Goal: Information Seeking & Learning: Learn about a topic

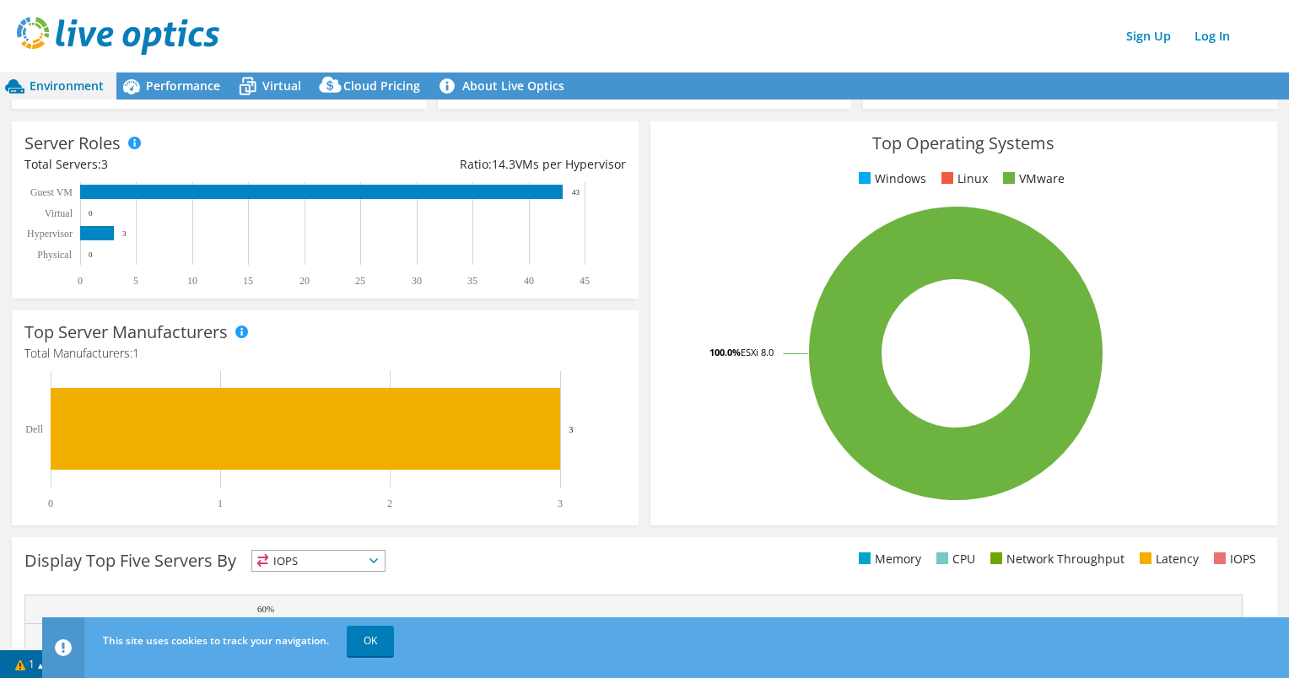
scroll to position [204, 0]
click at [361, 643] on link "OK" at bounding box center [370, 641] width 47 height 30
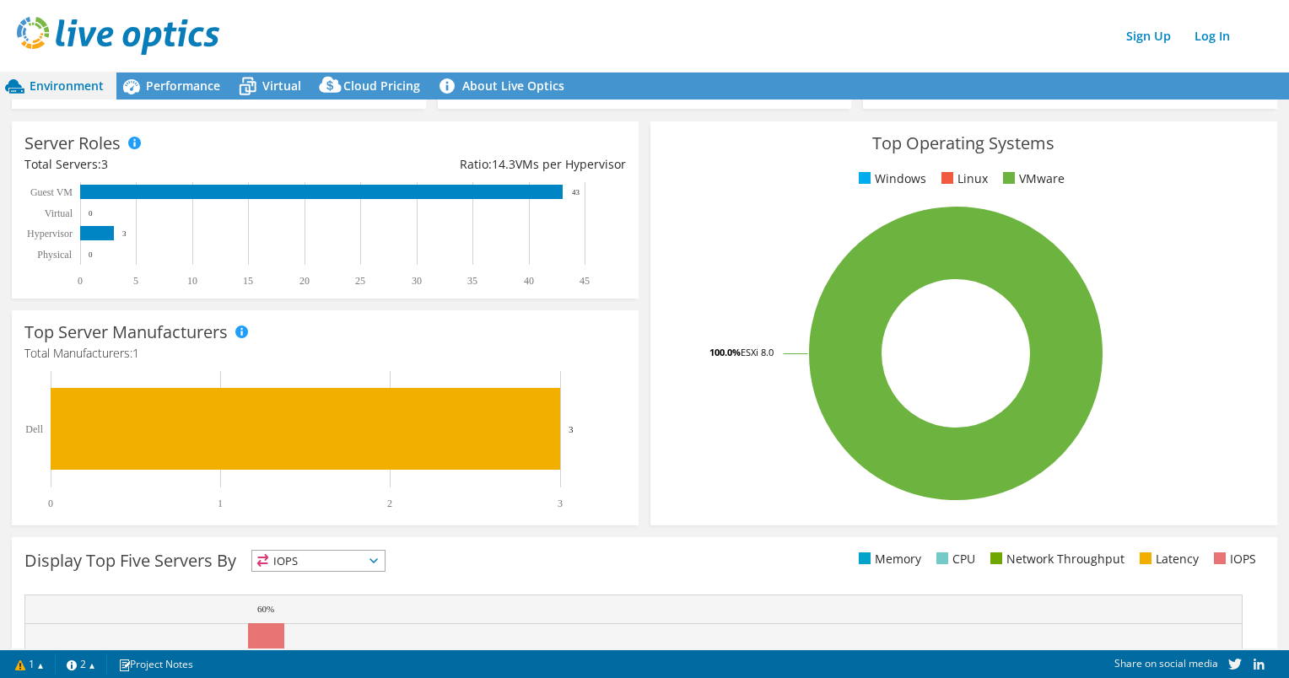
scroll to position [0, 0]
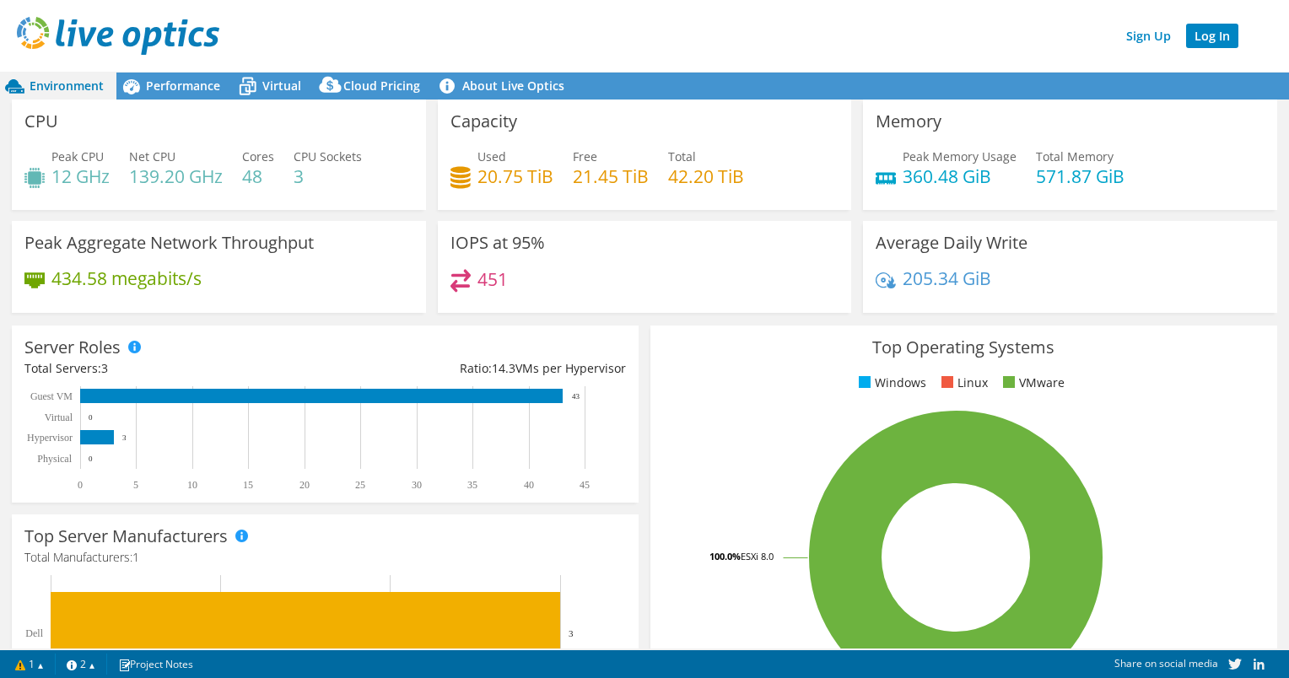
click at [1227, 36] on link "Log In" at bounding box center [1212, 36] width 52 height 24
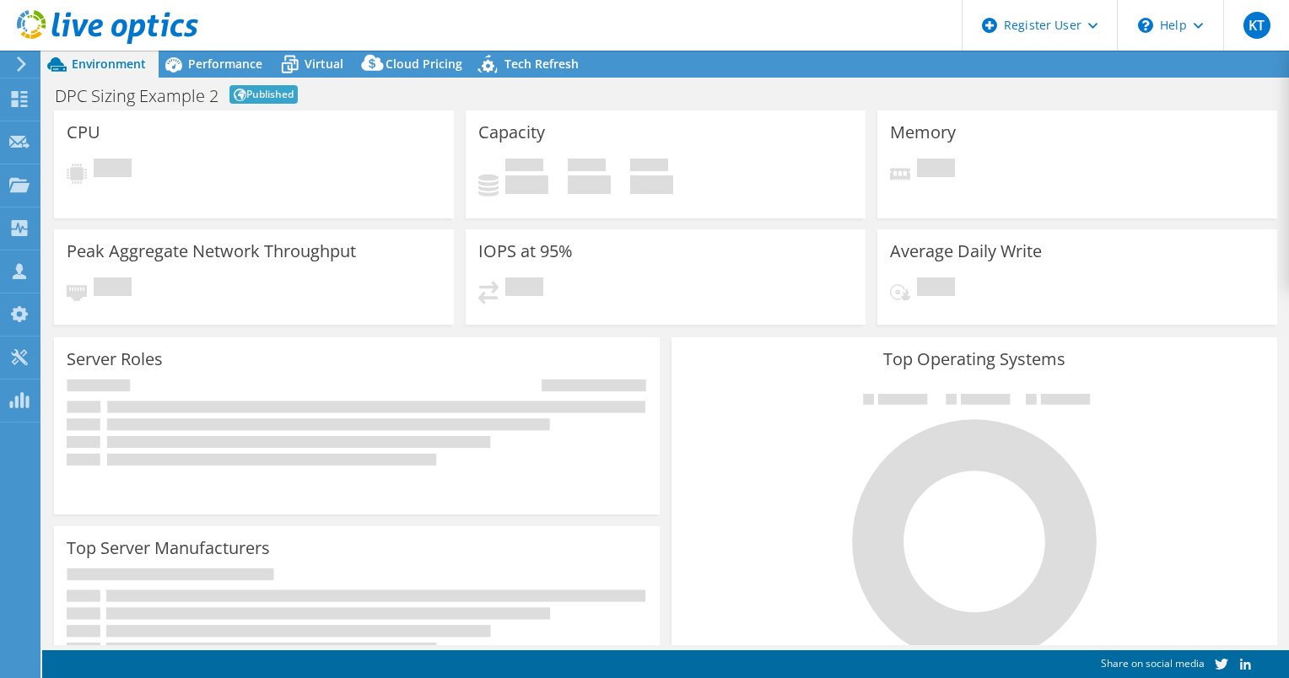
select select "EUFrankfurt"
select select "EUR"
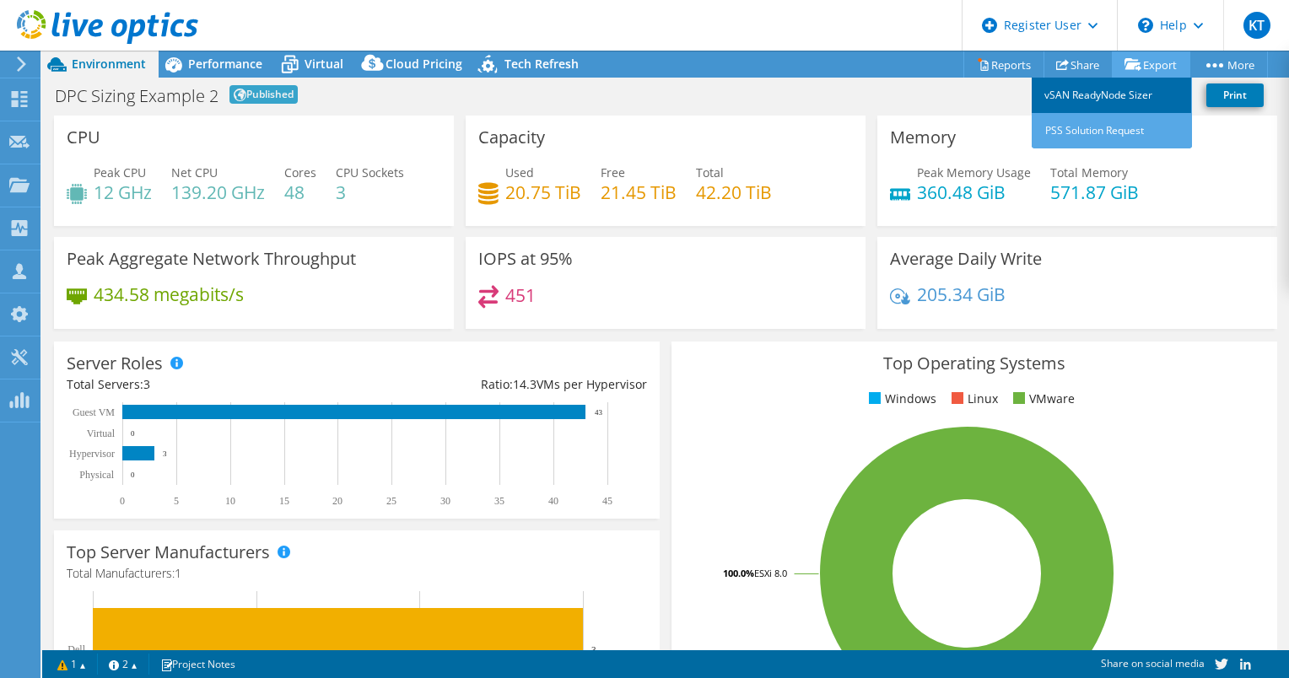
click at [1131, 95] on link "vSAN ReadyNode Sizer" at bounding box center [1112, 95] width 160 height 35
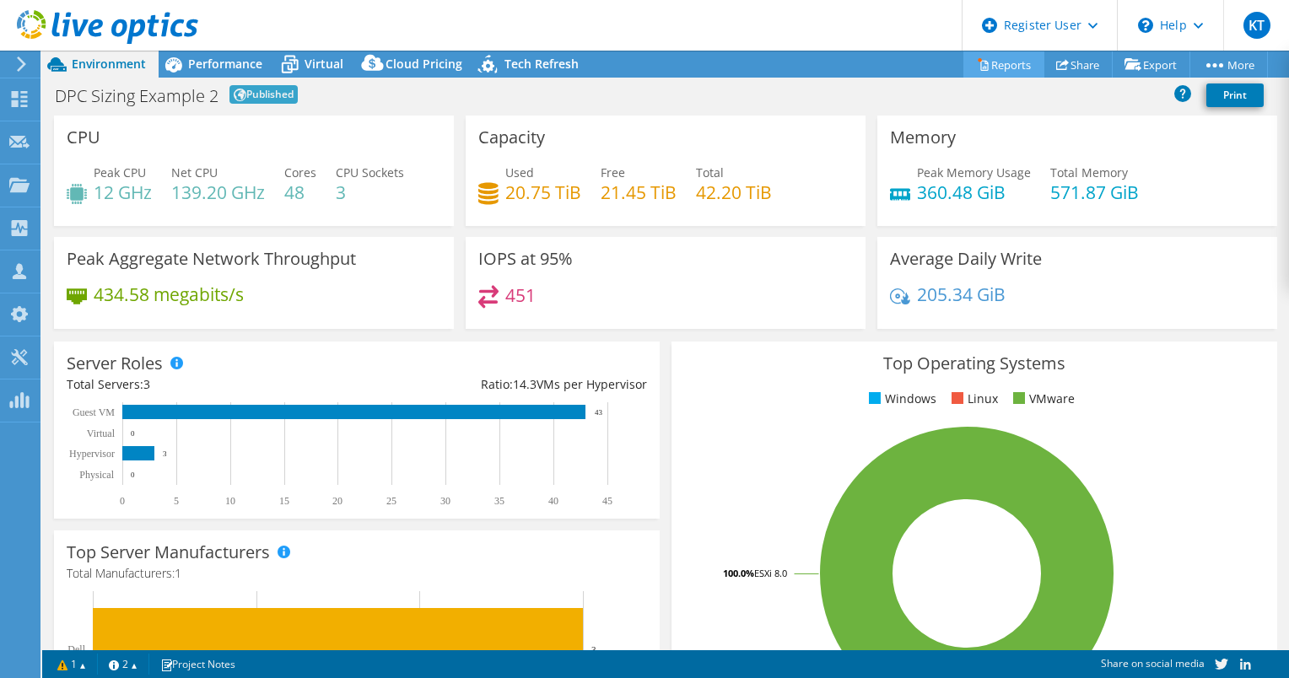
click at [986, 60] on link "Reports" at bounding box center [1004, 64] width 81 height 26
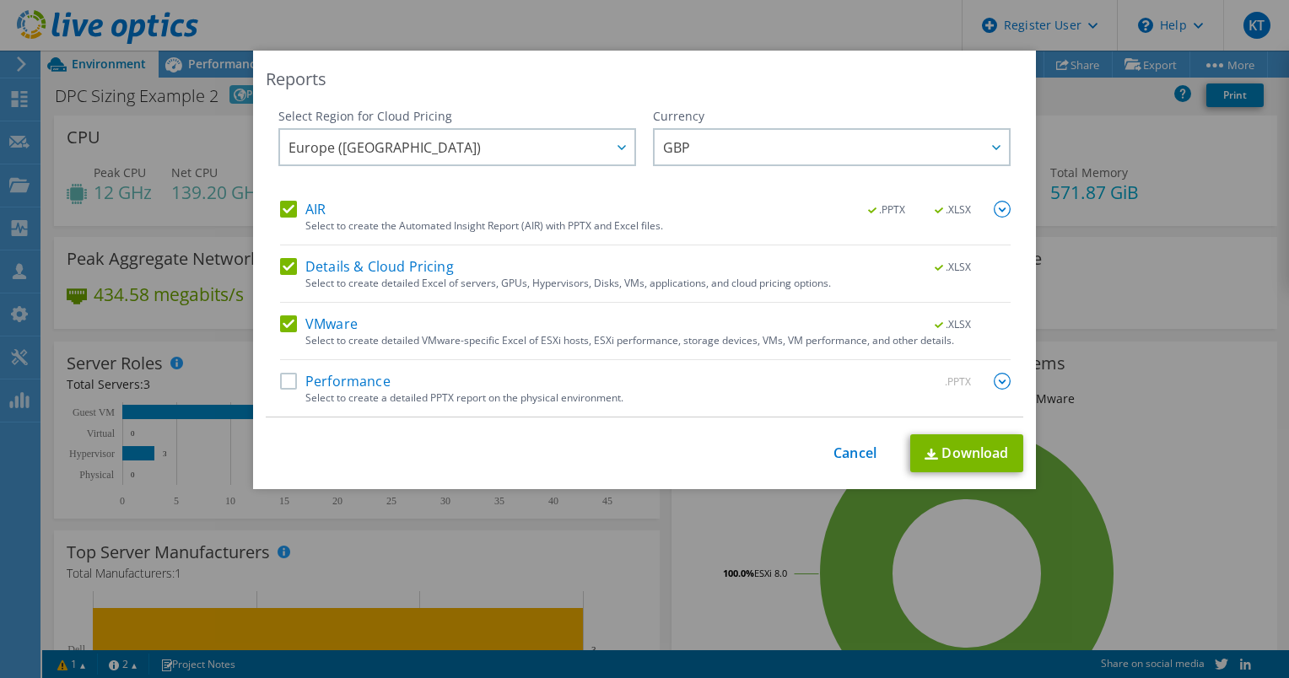
click at [284, 213] on label "AIR" at bounding box center [303, 209] width 46 height 17
click at [0, 0] on input "AIR" at bounding box center [0, 0] width 0 height 0
click at [619, 143] on div at bounding box center [621, 147] width 27 height 35
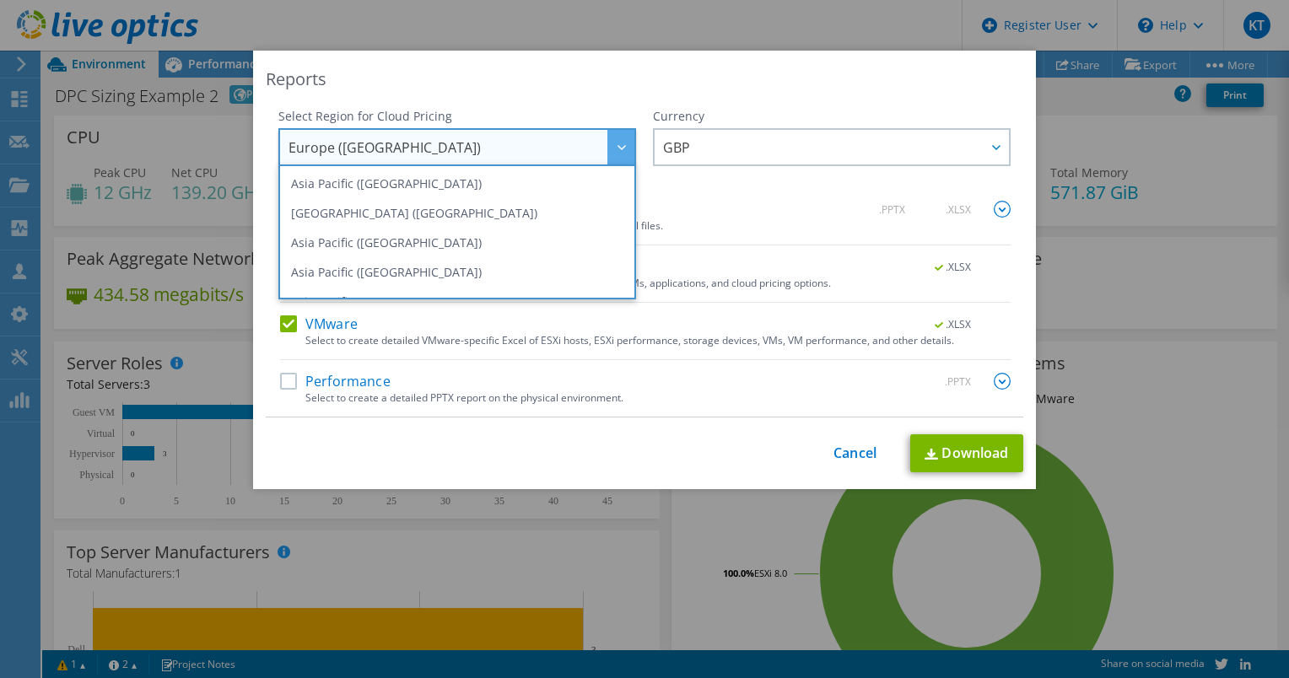
click at [619, 143] on div at bounding box center [621, 147] width 27 height 35
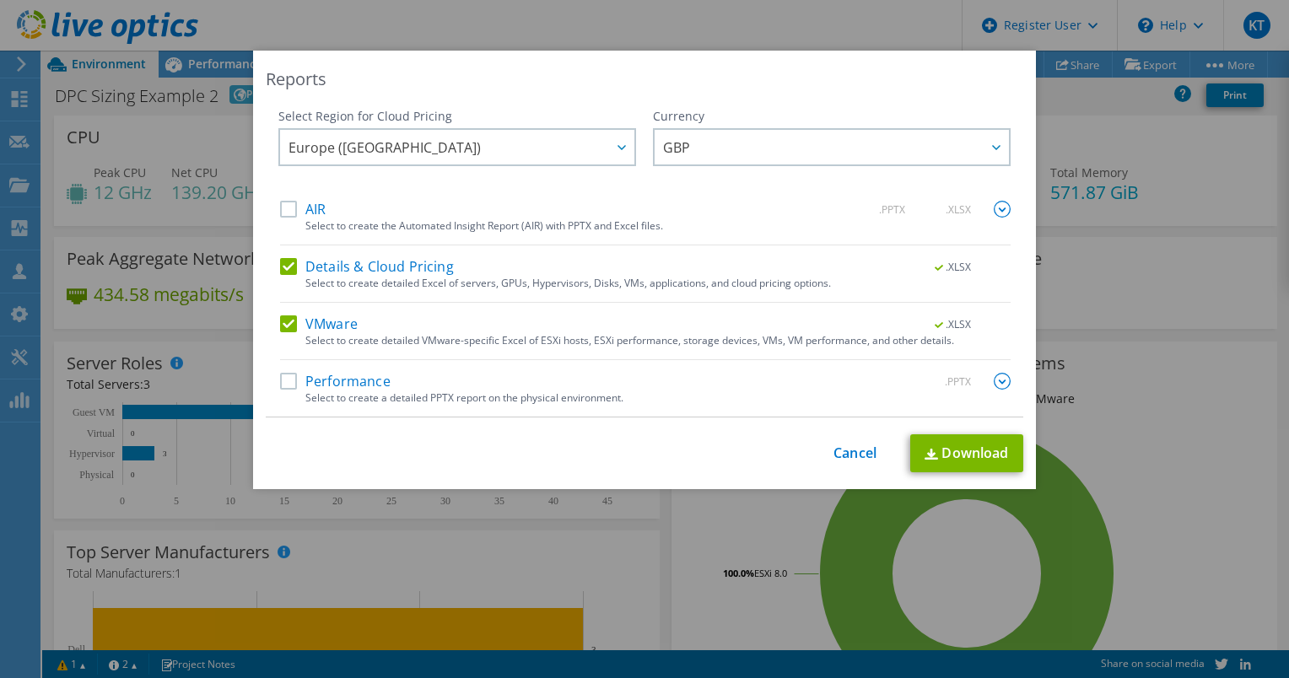
click at [282, 264] on label "Details & Cloud Pricing" at bounding box center [367, 266] width 174 height 17
click at [0, 0] on input "Details & Cloud Pricing" at bounding box center [0, 0] width 0 height 0
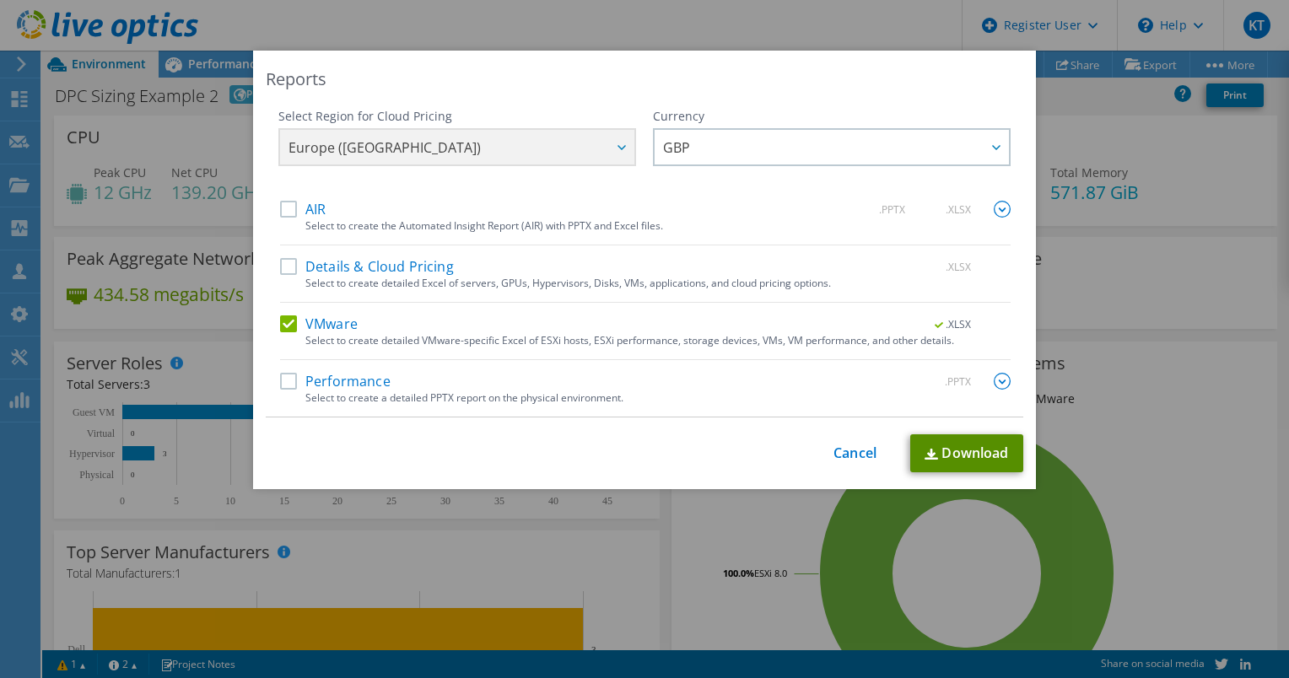
click at [949, 455] on link "Download" at bounding box center [966, 454] width 113 height 38
click at [847, 452] on link "Cancel" at bounding box center [855, 454] width 43 height 16
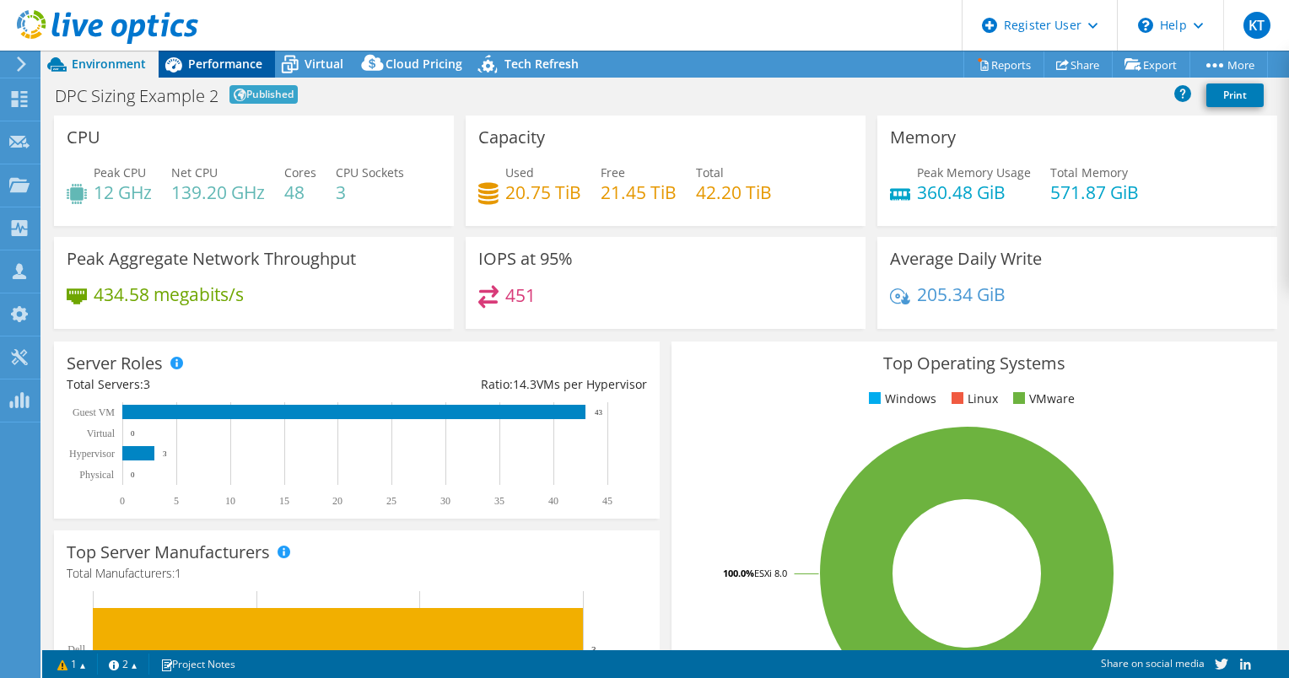
click at [226, 71] on span "Performance" at bounding box center [225, 64] width 74 height 16
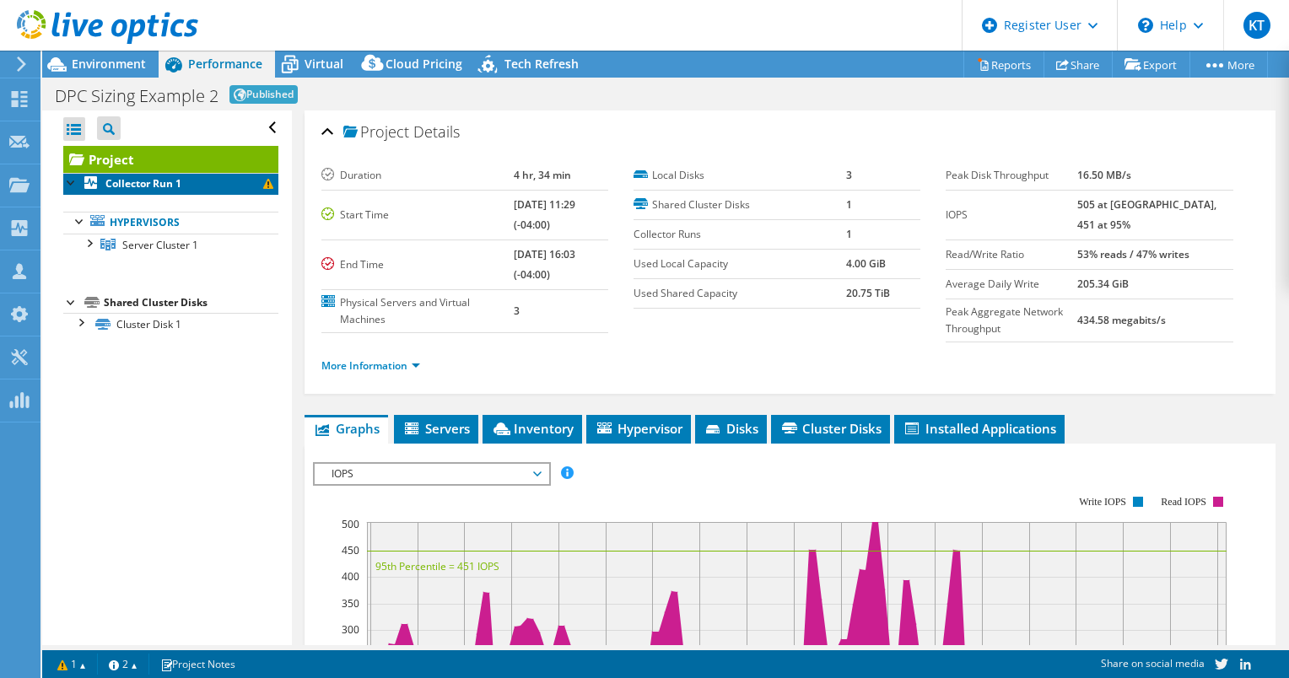
click at [151, 191] on link "Collector Run 1" at bounding box center [170, 184] width 215 height 22
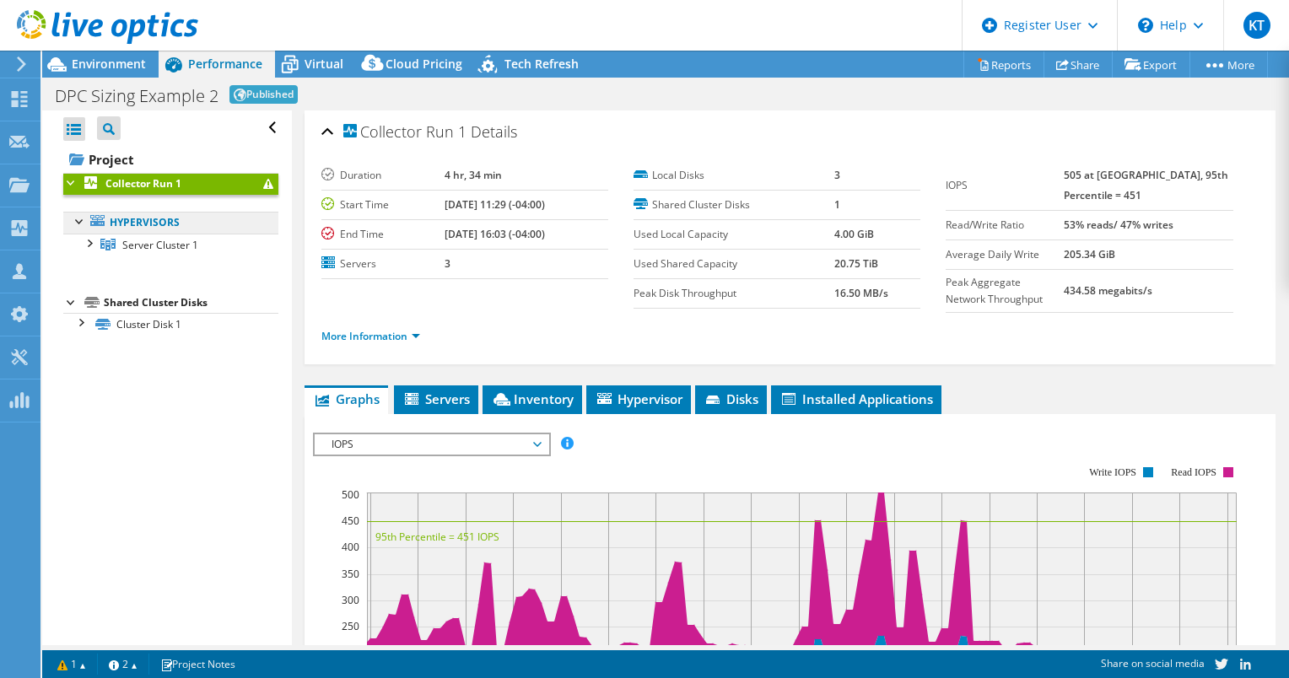
click at [145, 225] on link "Hypervisors" at bounding box center [170, 223] width 215 height 22
click at [435, 402] on span "Servers" at bounding box center [437, 399] width 68 height 17
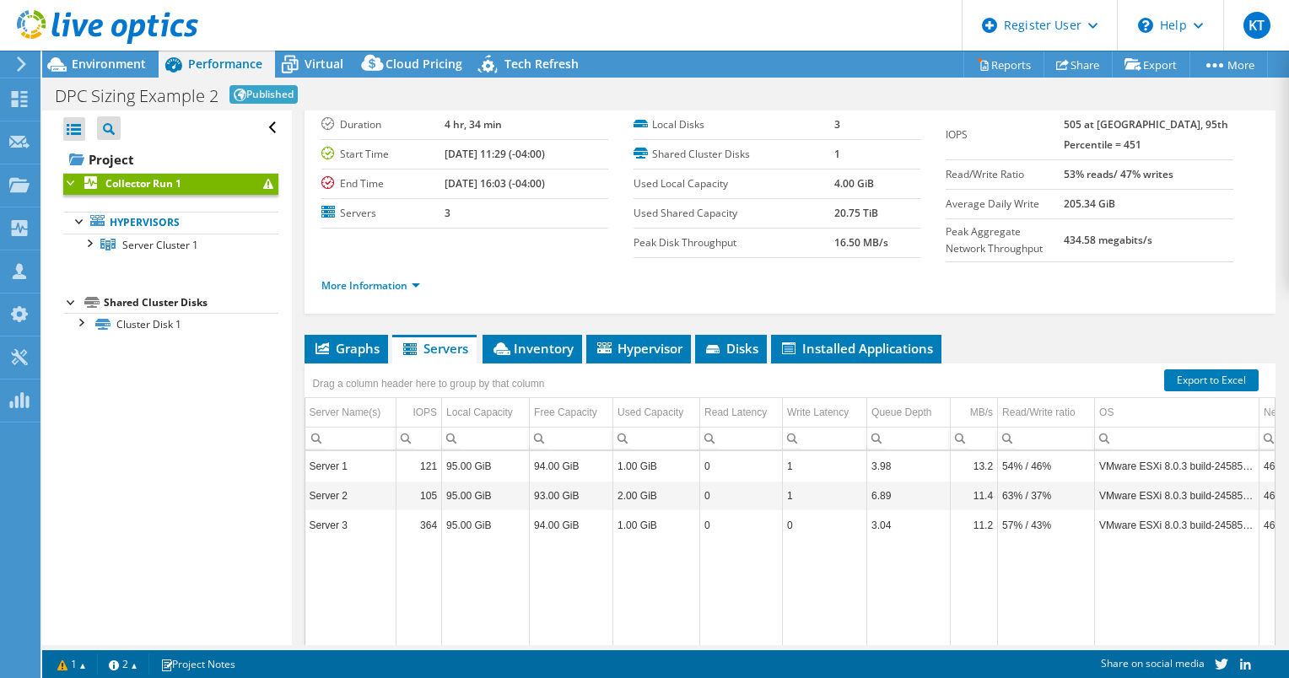
scroll to position [19, 0]
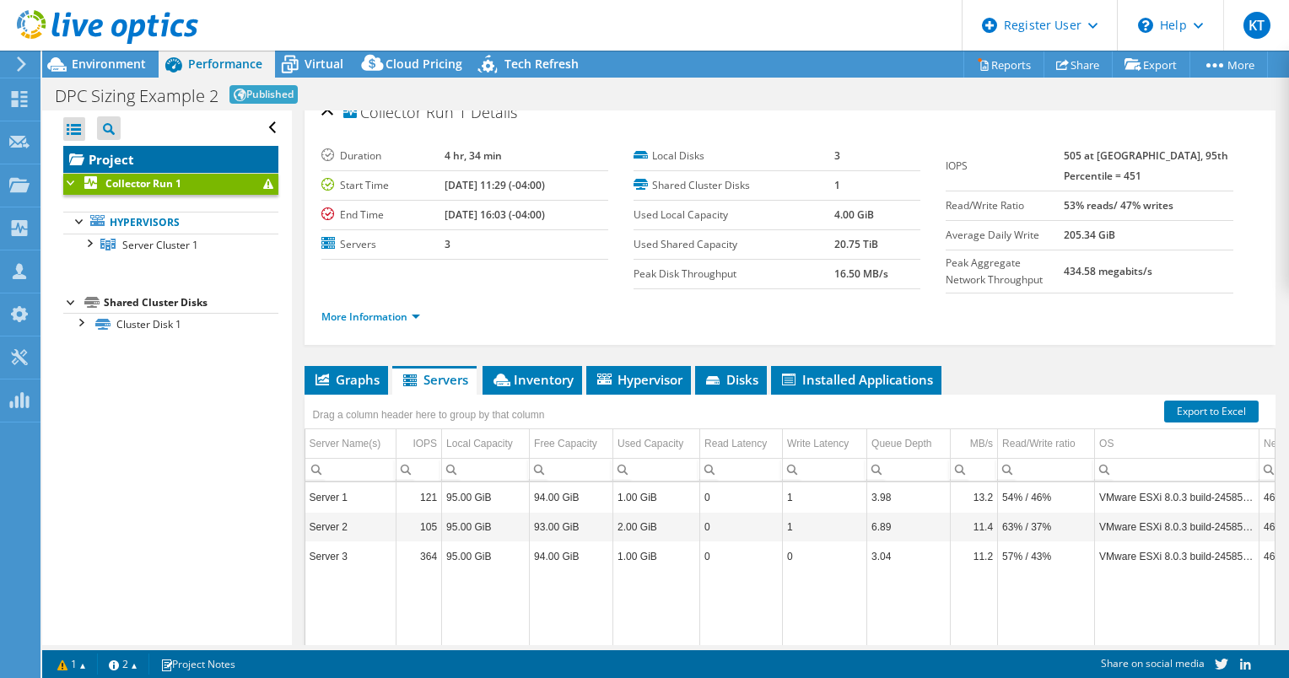
click at [118, 159] on link "Project" at bounding box center [170, 159] width 215 height 27
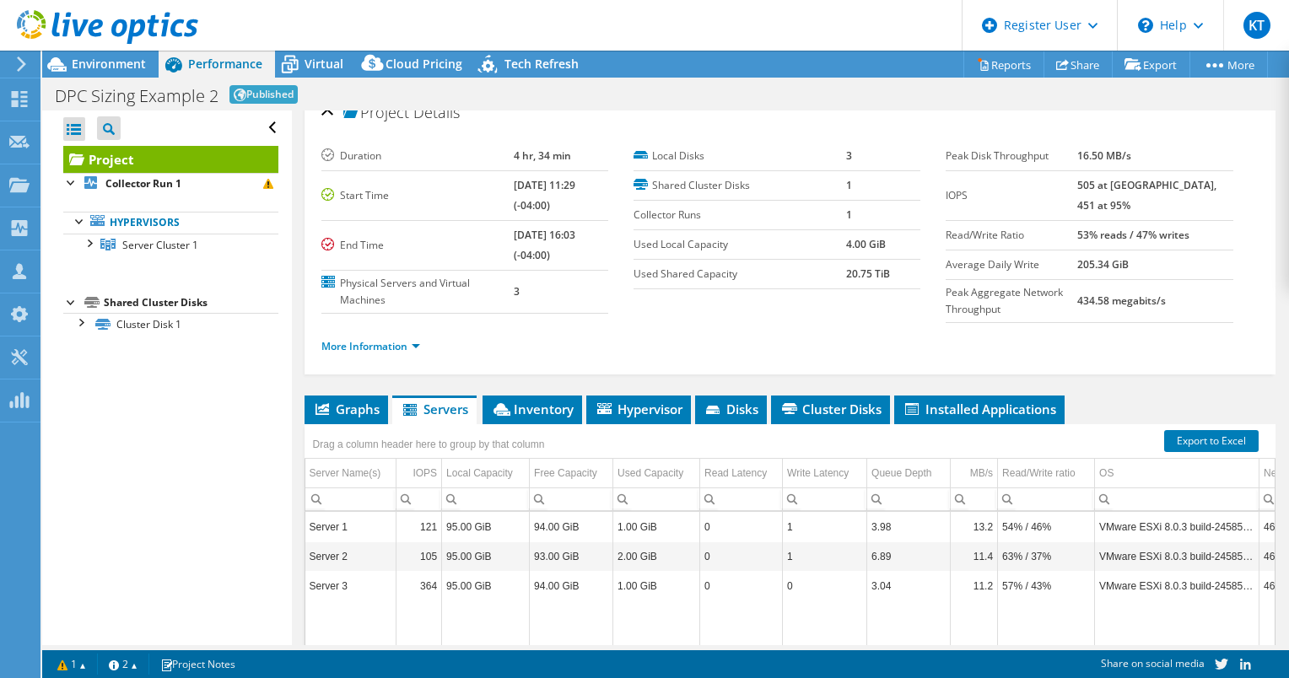
scroll to position [0, 0]
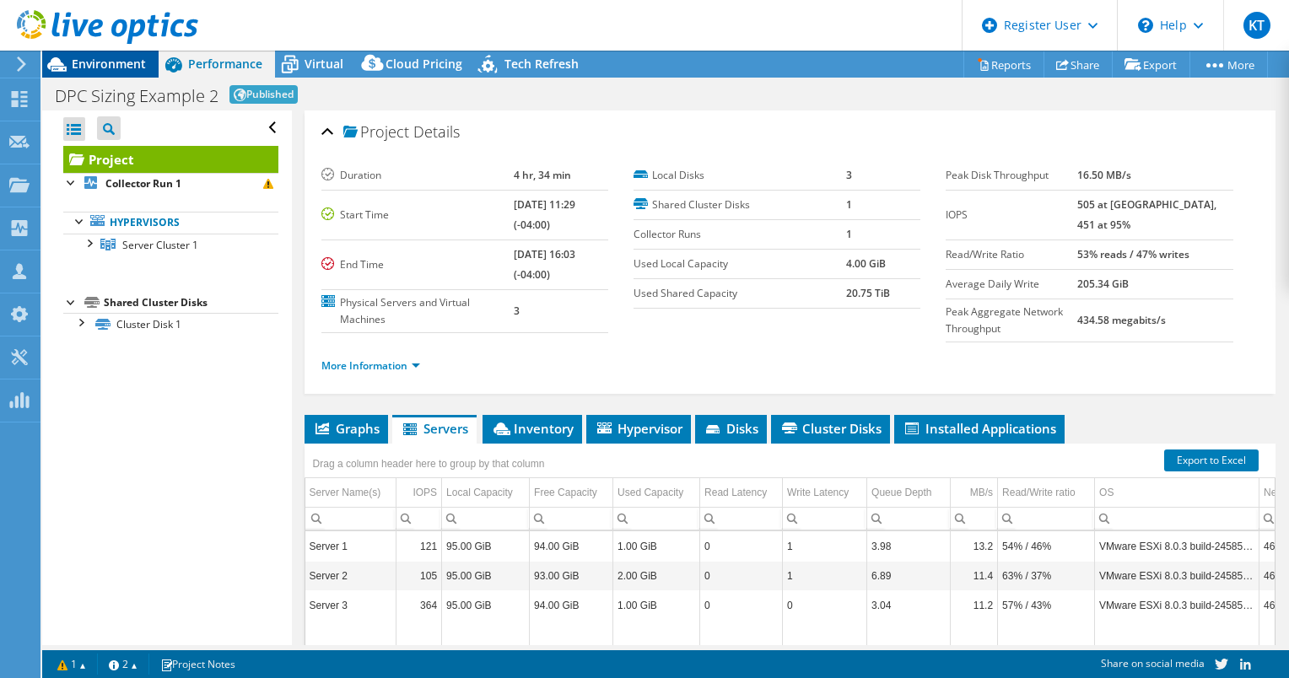
click at [127, 69] on span "Environment" at bounding box center [109, 64] width 74 height 16
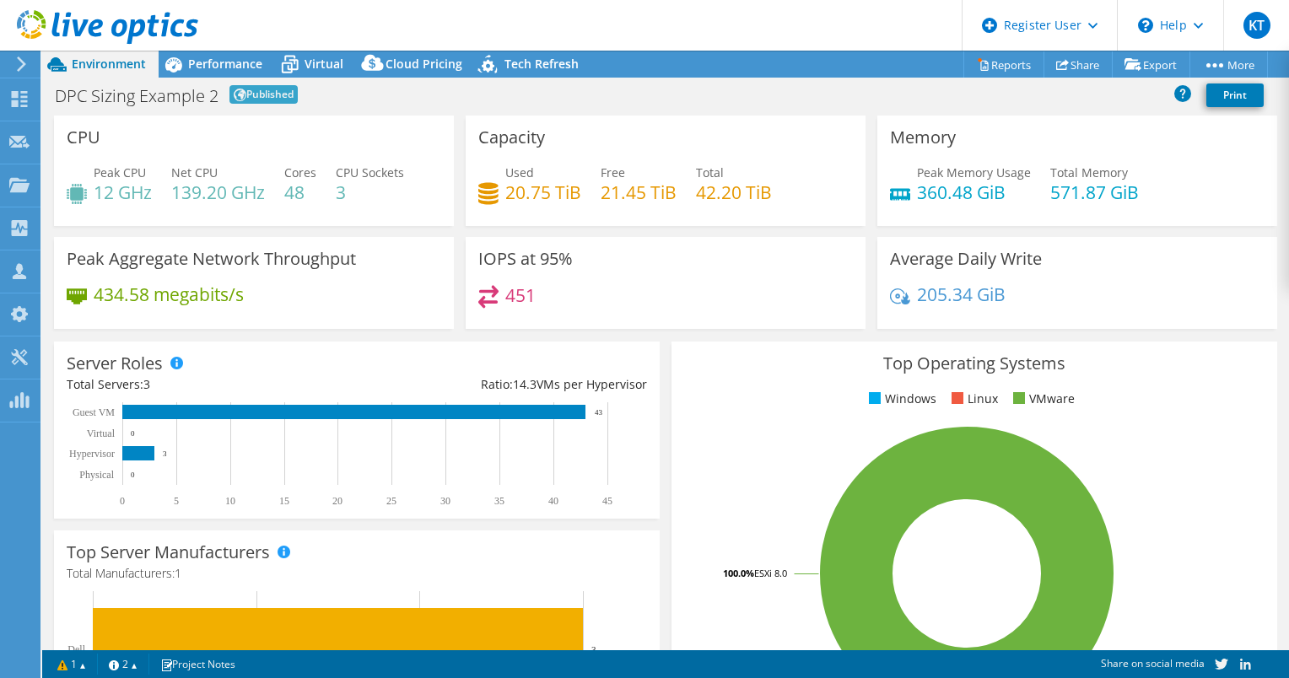
drag, startPoint x: 95, startPoint y: 138, endPoint x: 77, endPoint y: 199, distance: 64.1
click at [77, 199] on div "CPU Peak CPU 12 GHz Net CPU 139.20 GHz Cores 48 CPU Sockets 3" at bounding box center [254, 171] width 400 height 111
click at [77, 199] on icon at bounding box center [77, 194] width 20 height 20
click at [209, 74] on div "Performance" at bounding box center [217, 64] width 116 height 27
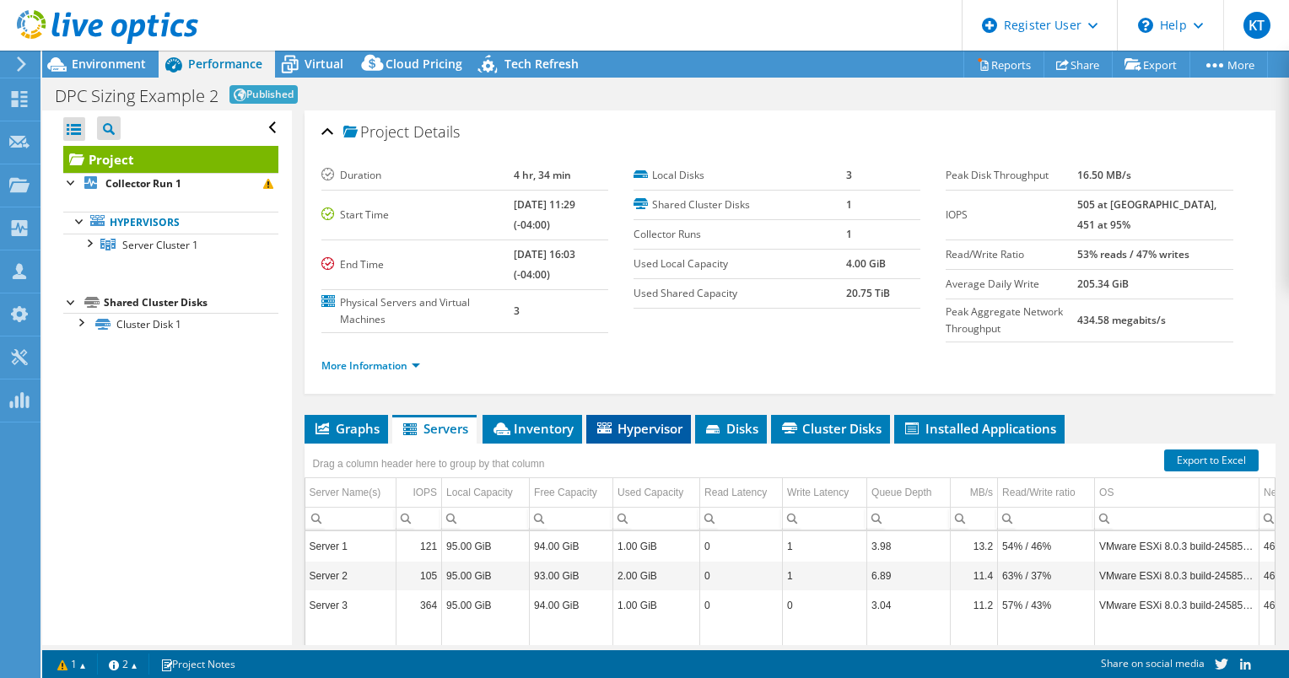
click at [620, 437] on span "Hypervisor" at bounding box center [639, 428] width 88 height 17
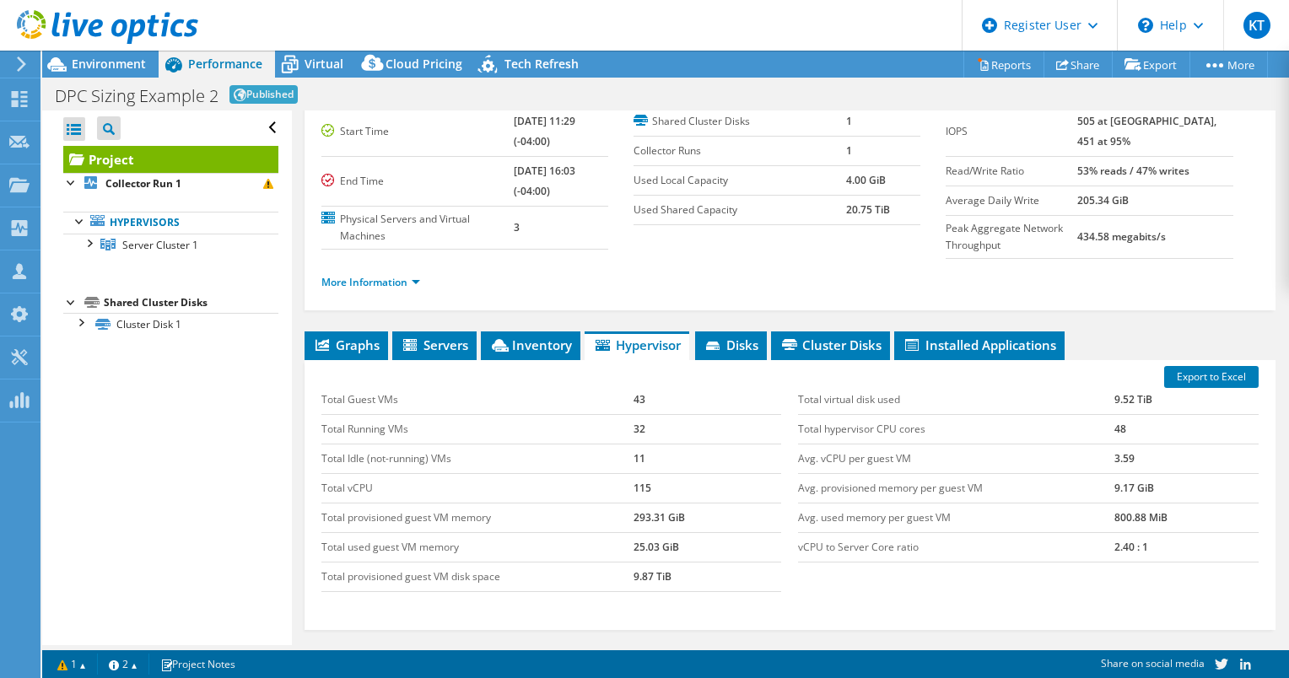
scroll to position [84, 0]
click at [816, 353] on span "Cluster Disks" at bounding box center [831, 344] width 102 height 17
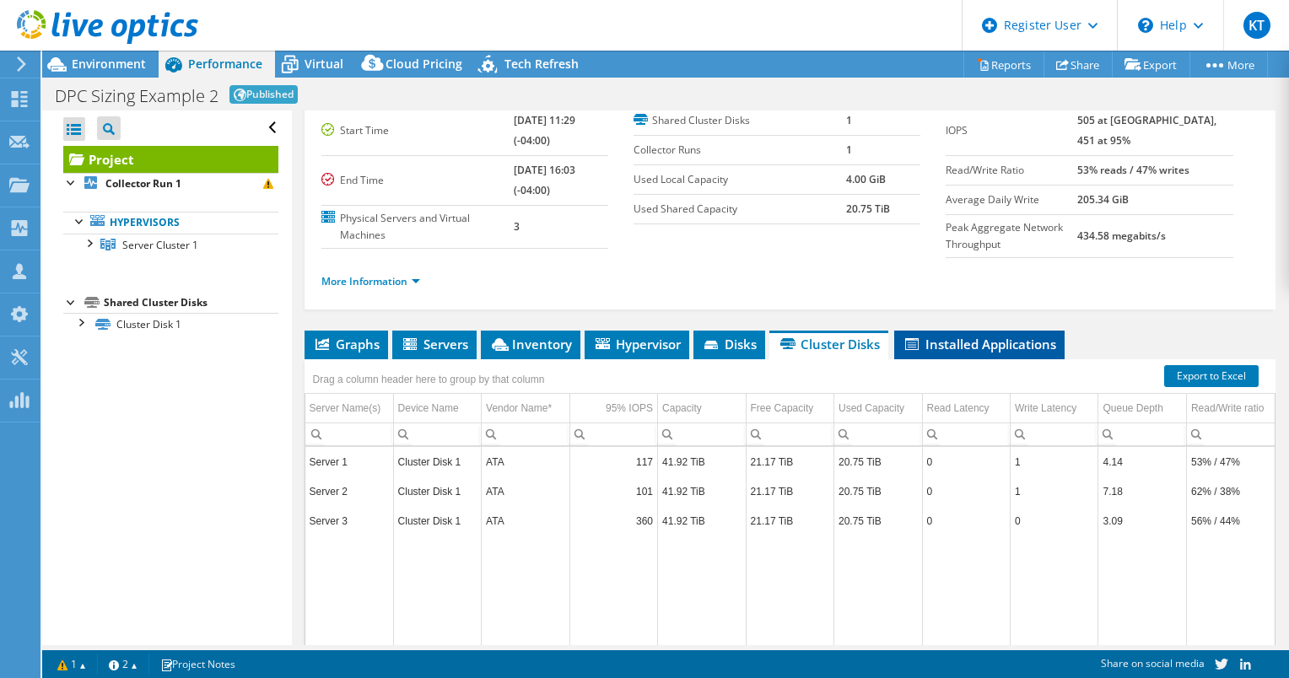
click at [965, 353] on span "Installed Applications" at bounding box center [980, 344] width 154 height 17
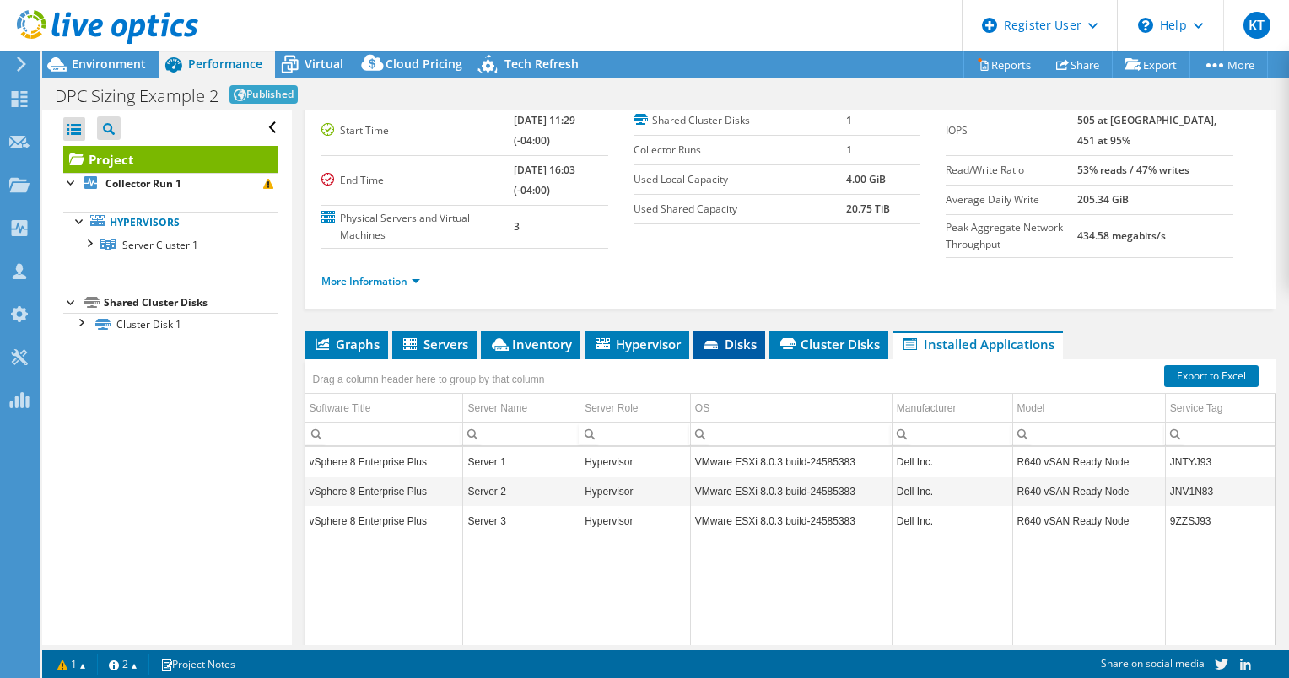
click at [695, 358] on li "Disks" at bounding box center [730, 345] width 72 height 29
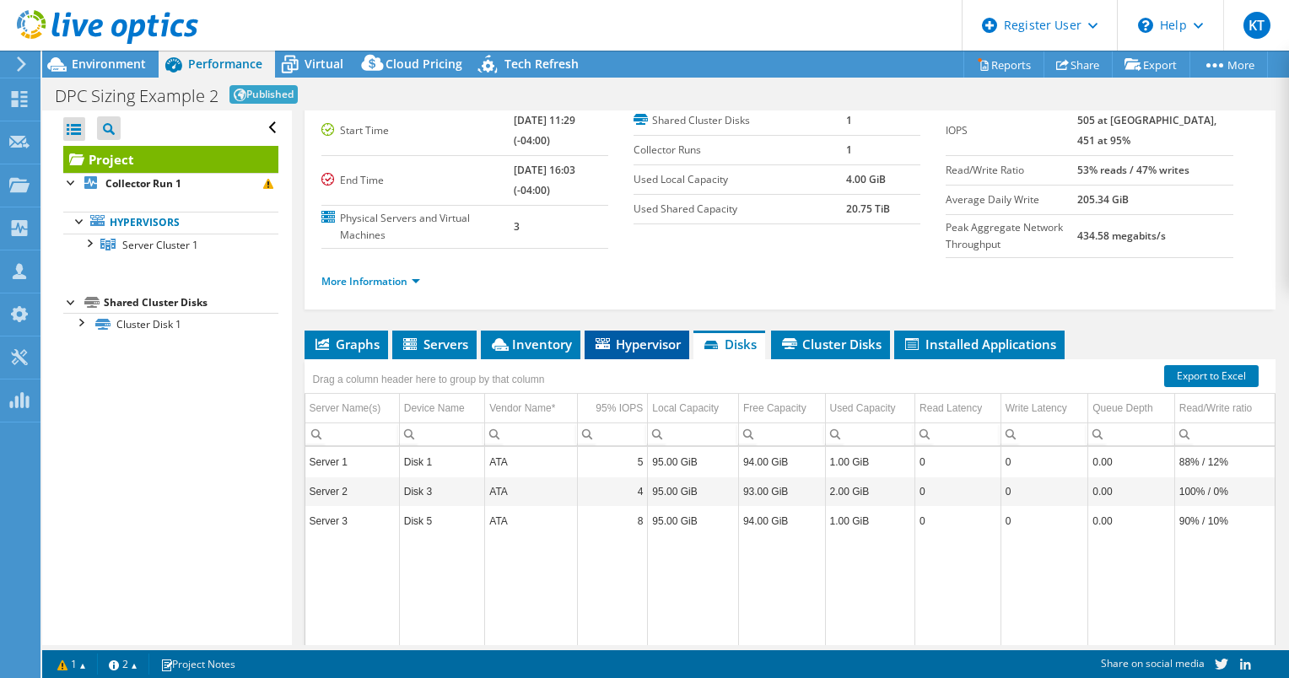
click at [616, 353] on span "Hypervisor" at bounding box center [637, 344] width 88 height 17
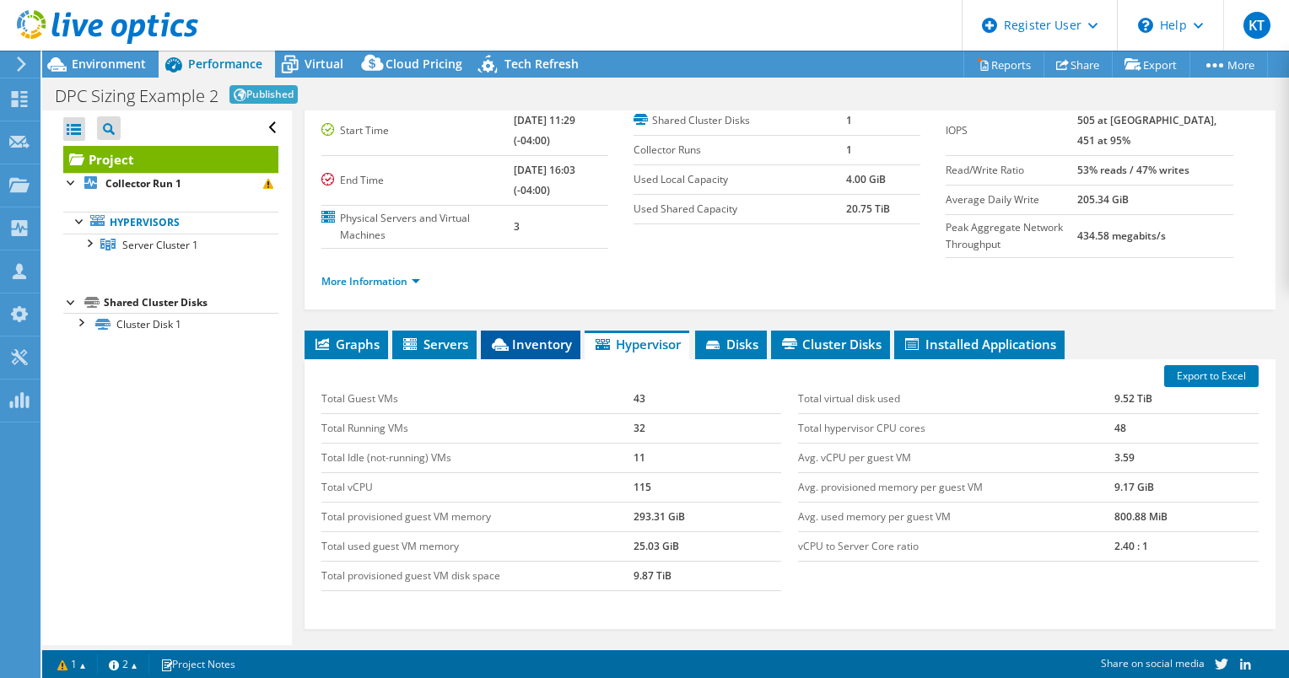
click at [524, 353] on span "Inventory" at bounding box center [530, 344] width 83 height 17
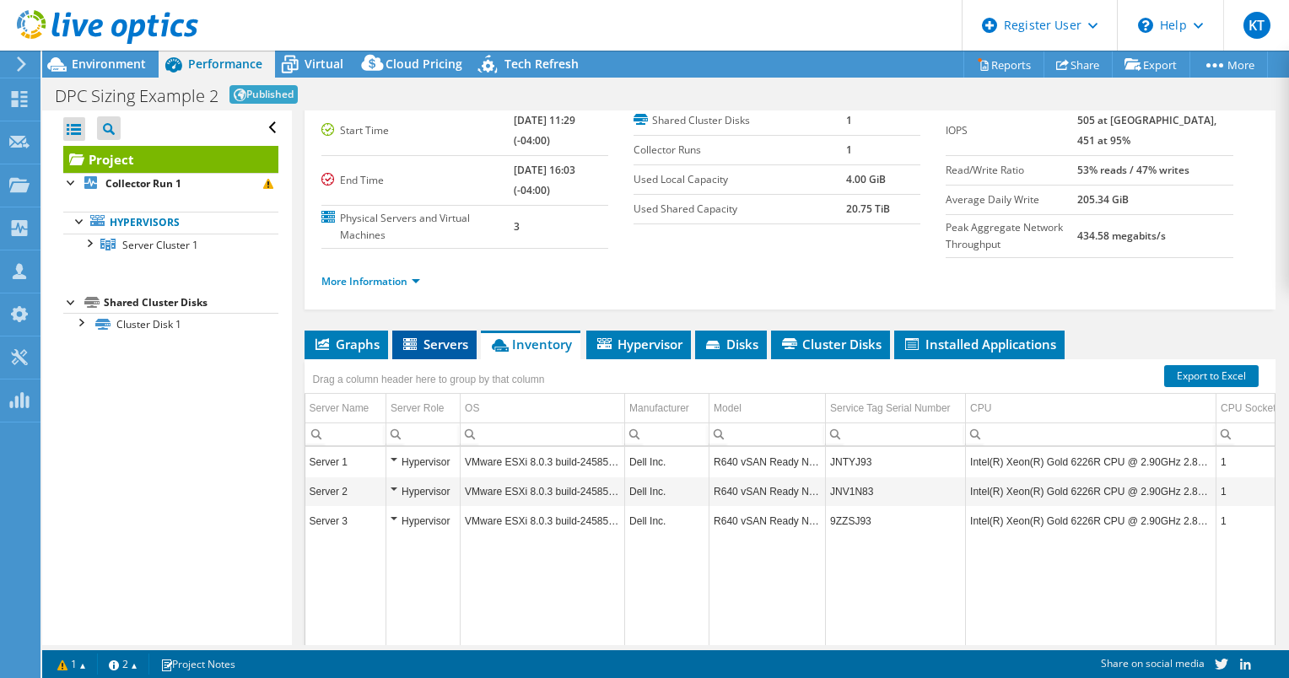
click at [442, 353] on span "Servers" at bounding box center [435, 344] width 68 height 17
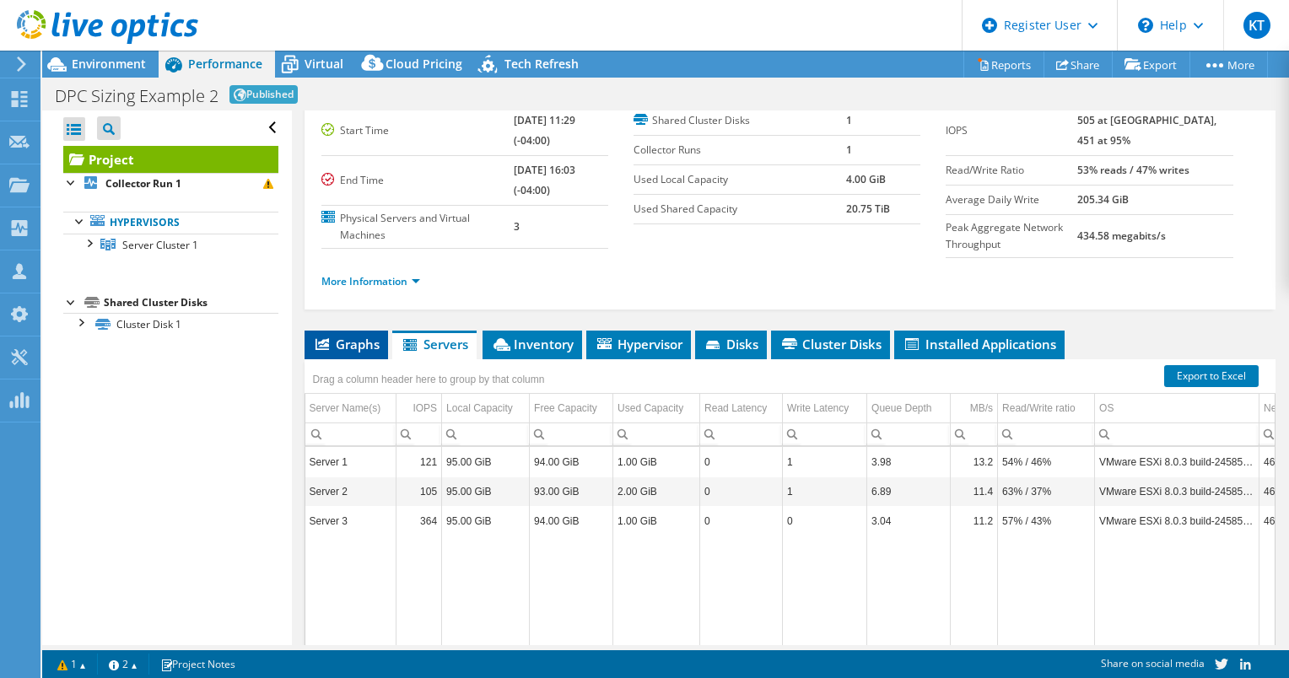
click at [327, 350] on icon at bounding box center [323, 344] width 14 height 12
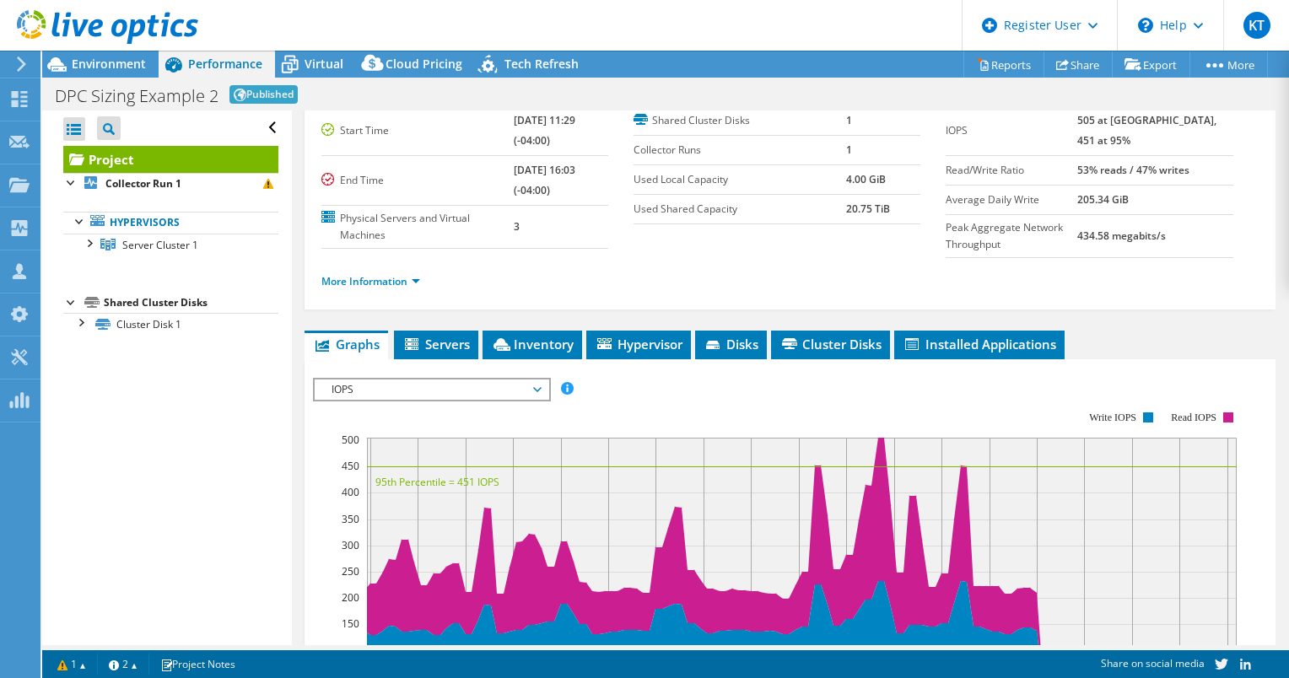
click at [476, 400] on span "IOPS" at bounding box center [431, 390] width 217 height 20
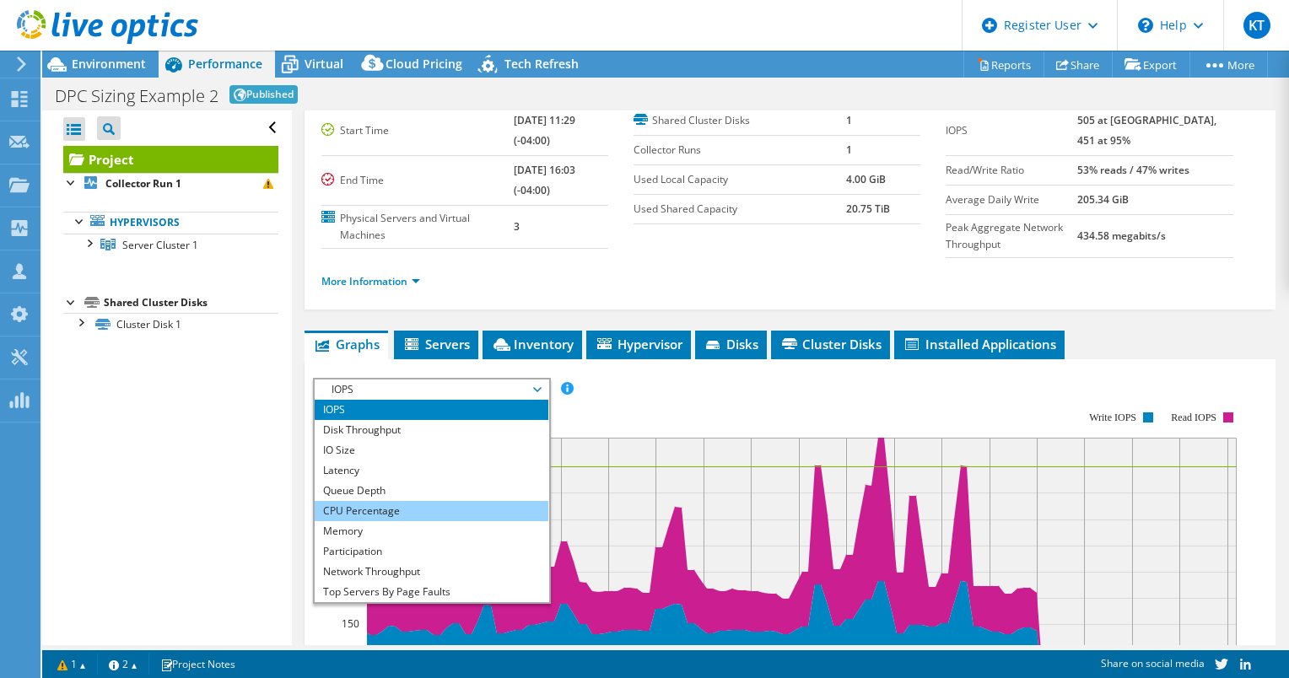
click at [373, 521] on li "CPU Percentage" at bounding box center [432, 511] width 234 height 20
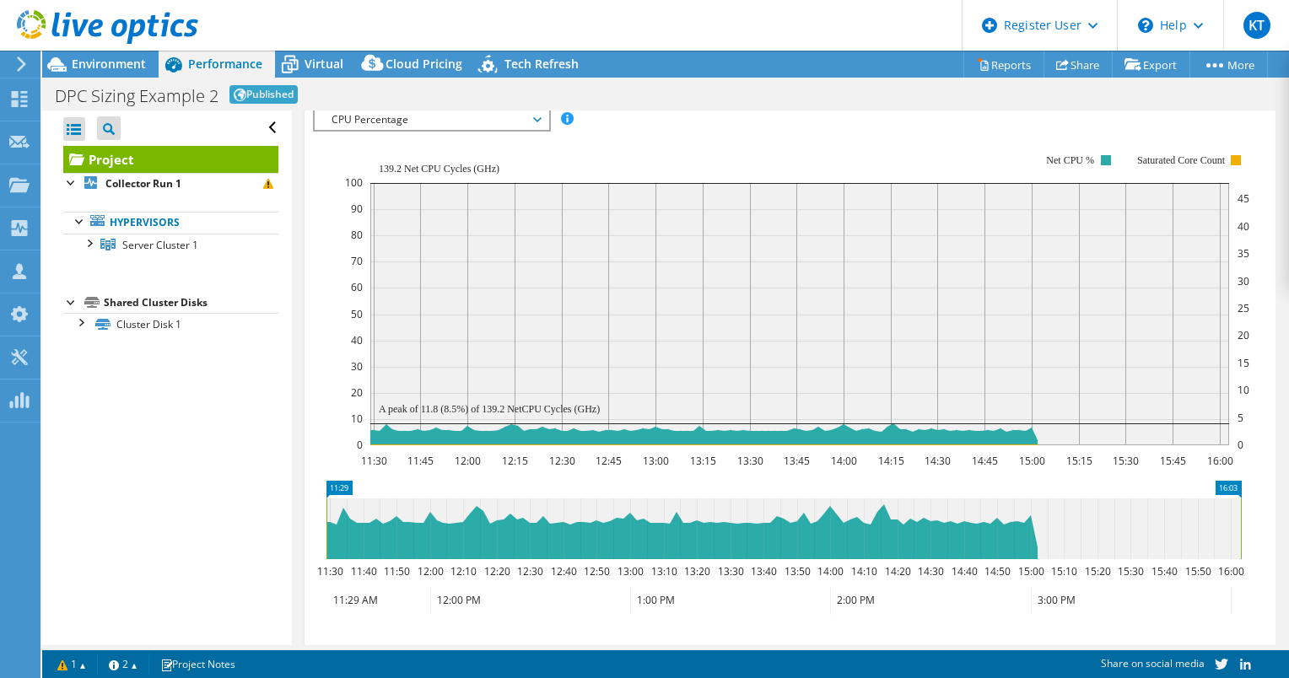
scroll to position [354, 0]
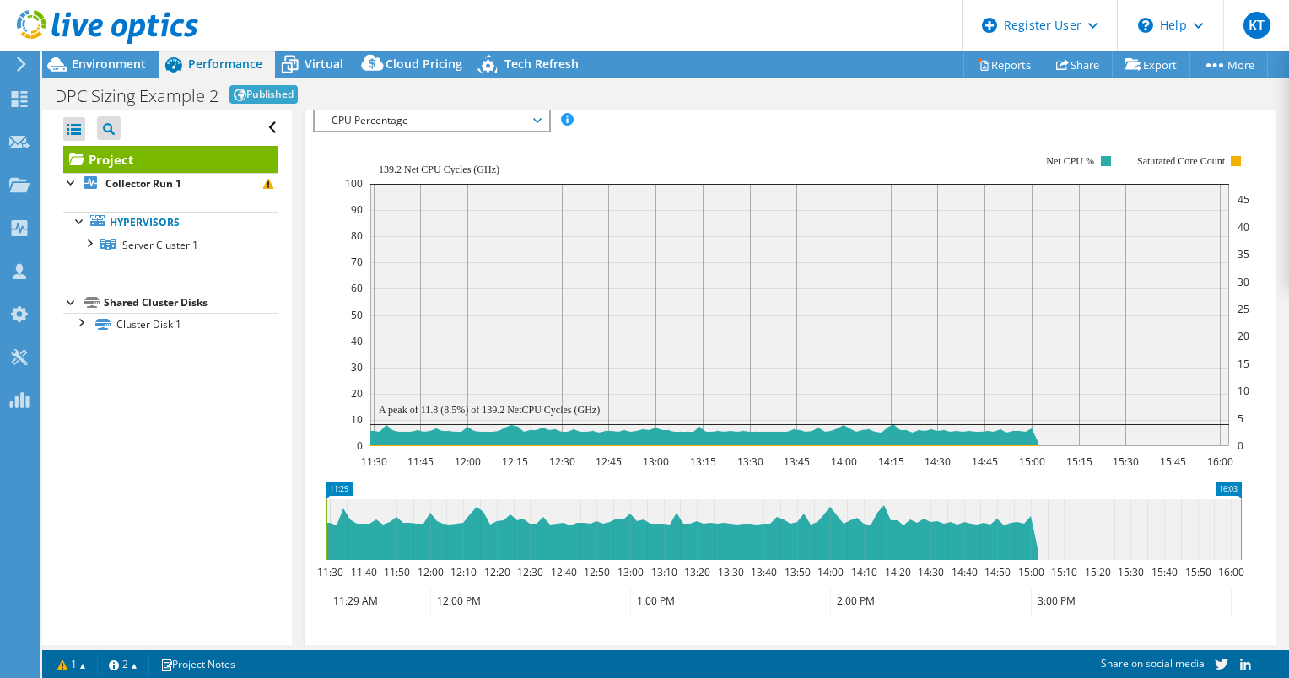
click at [523, 131] on span "CPU Percentage" at bounding box center [431, 121] width 217 height 20
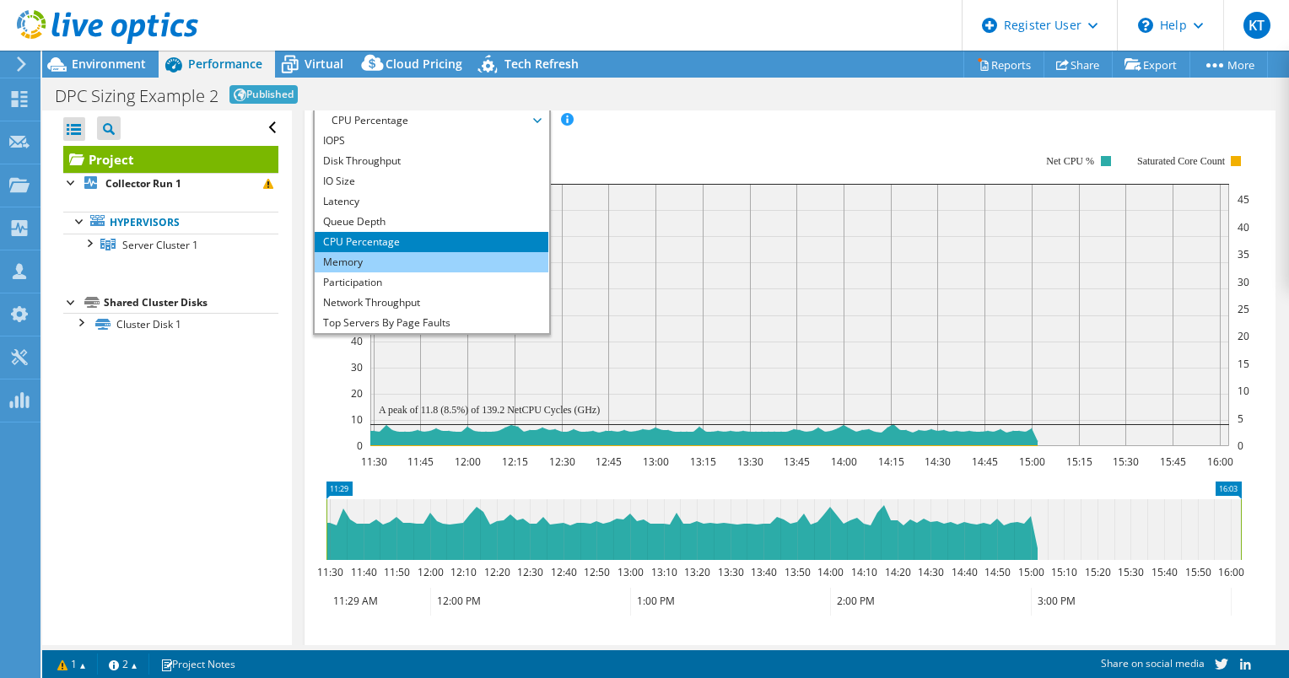
click at [373, 273] on li "Memory" at bounding box center [432, 262] width 234 height 20
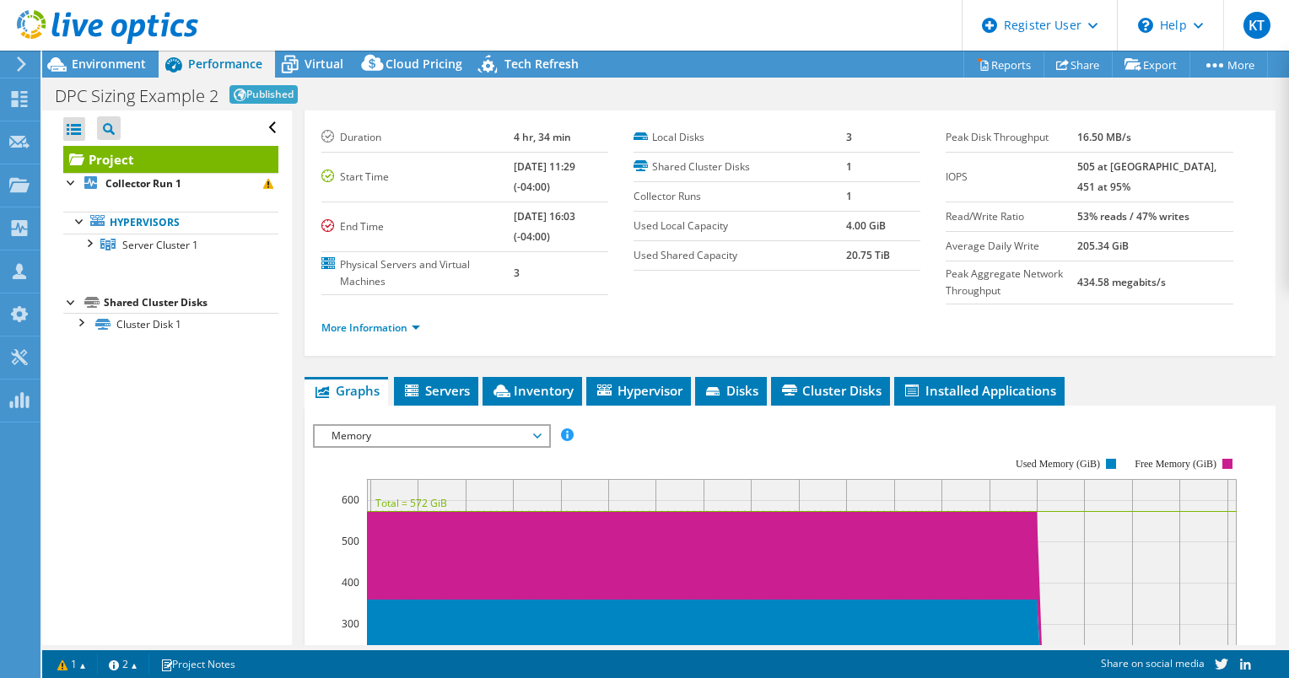
scroll to position [1, 0]
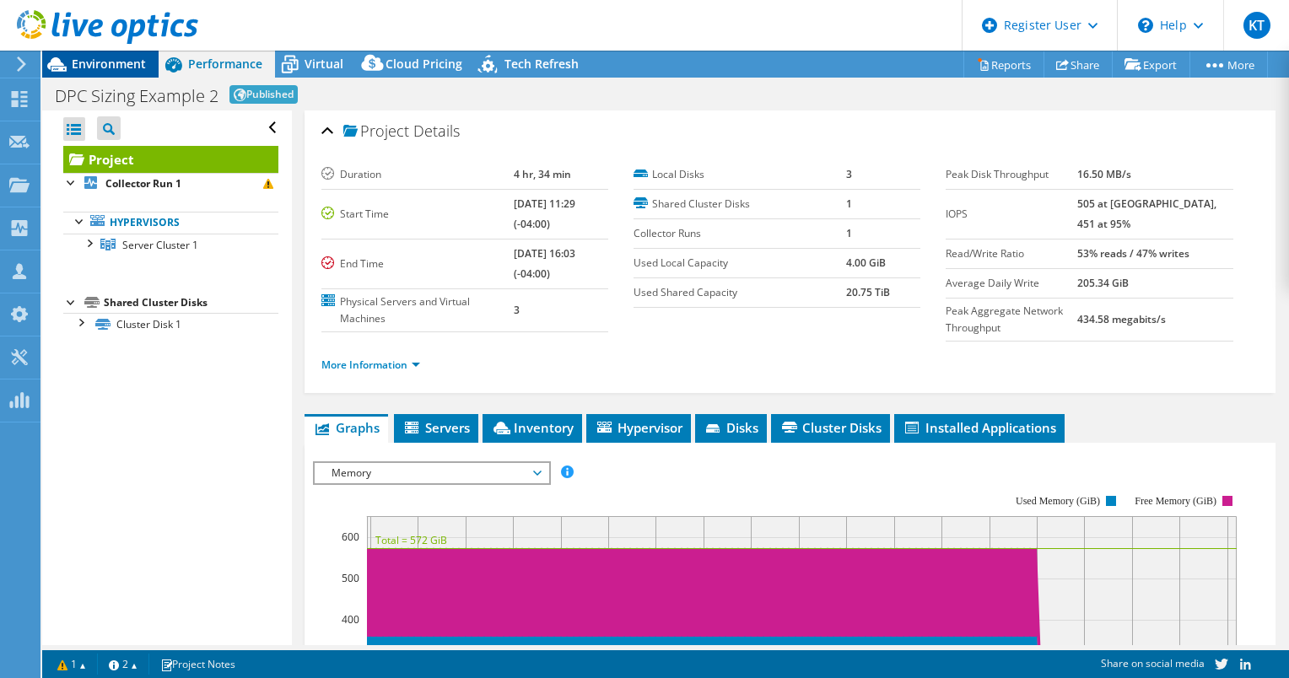
click at [100, 62] on span "Environment" at bounding box center [109, 64] width 74 height 16
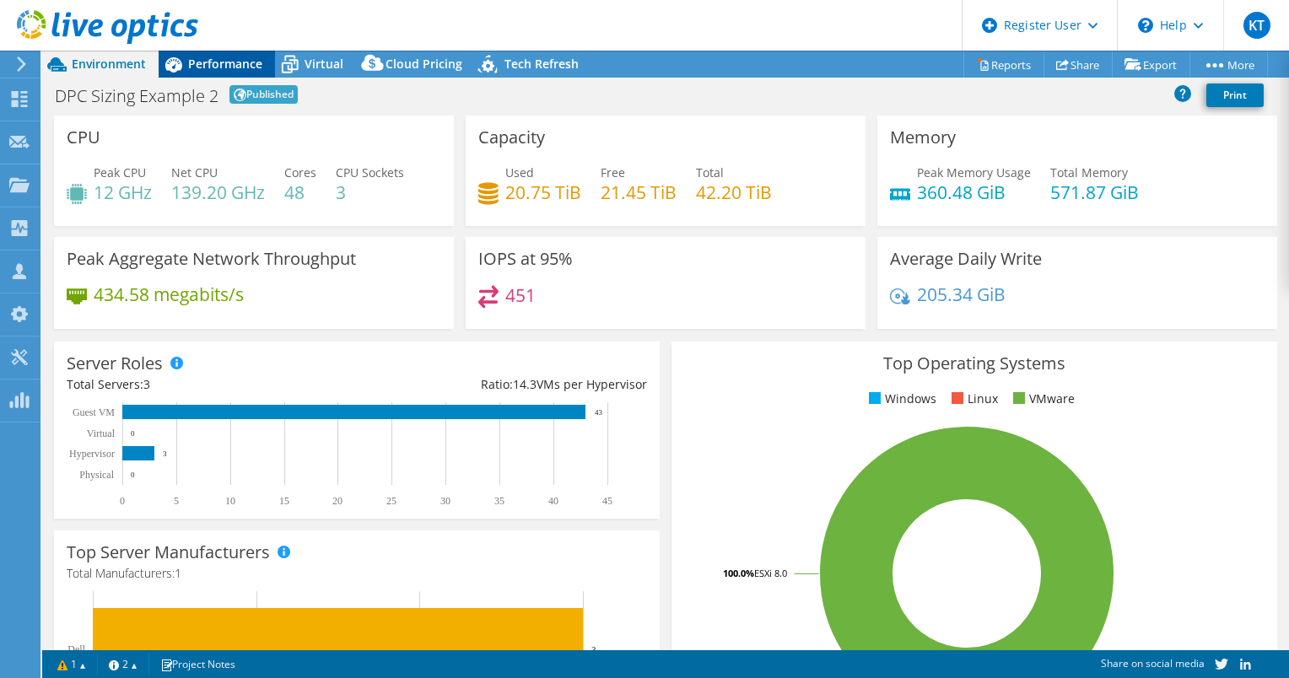
click at [224, 64] on span "Performance" at bounding box center [225, 64] width 74 height 16
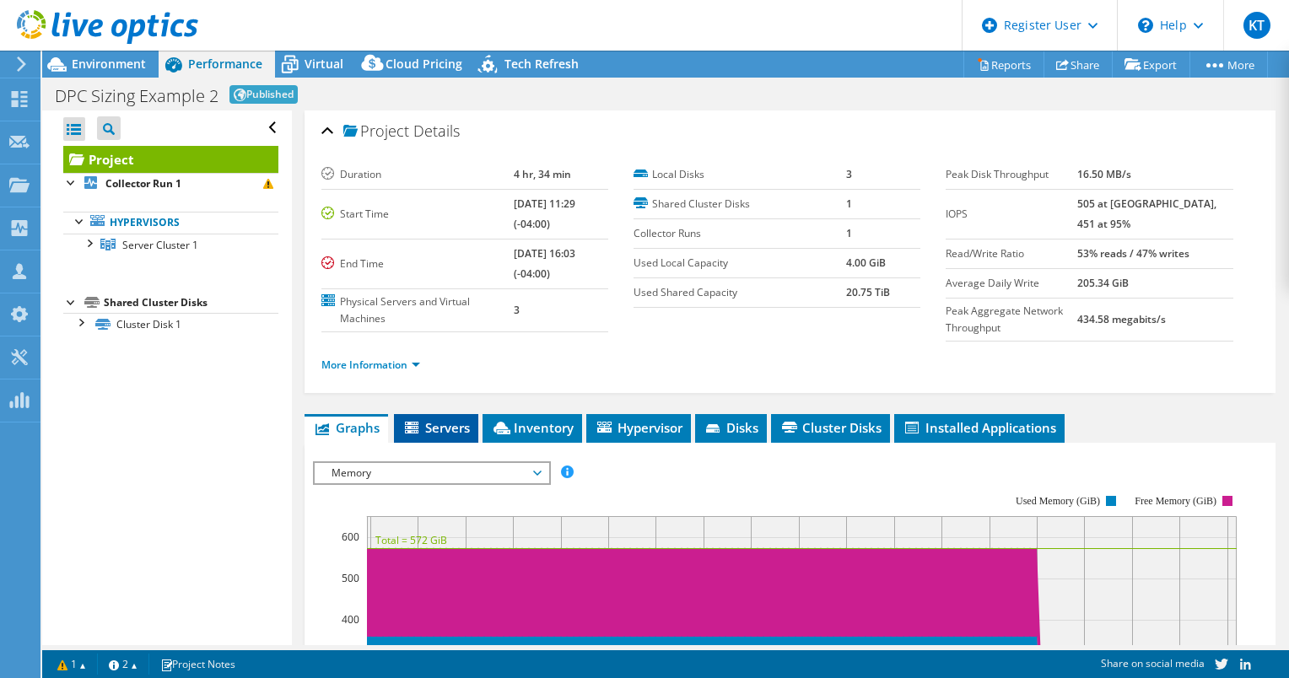
click at [446, 436] on span "Servers" at bounding box center [437, 427] width 68 height 17
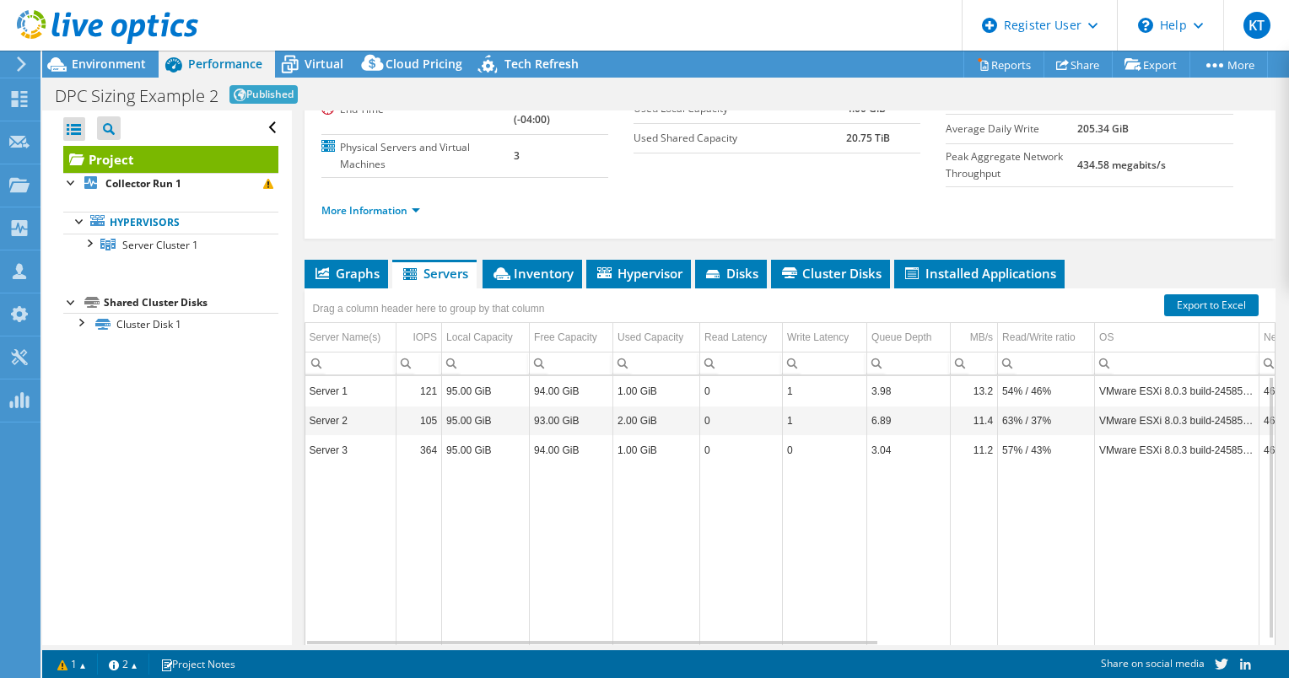
scroll to position [150, 0]
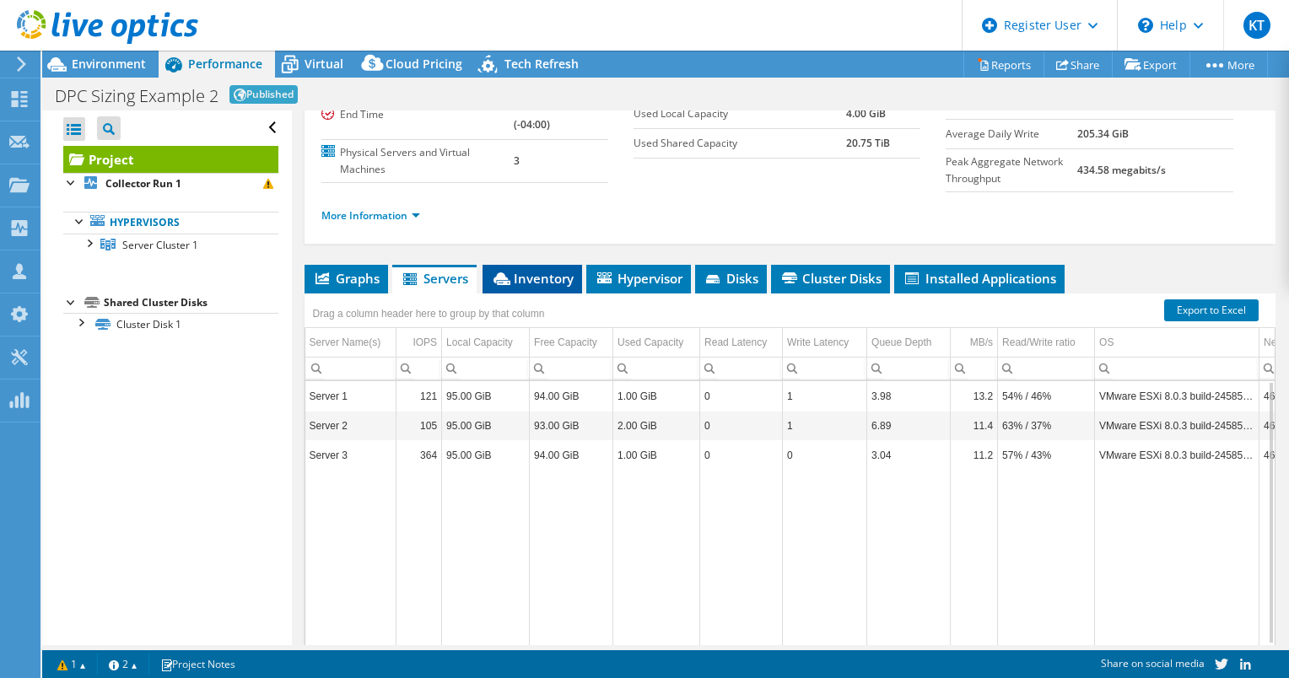
click at [536, 287] on span "Inventory" at bounding box center [532, 278] width 83 height 17
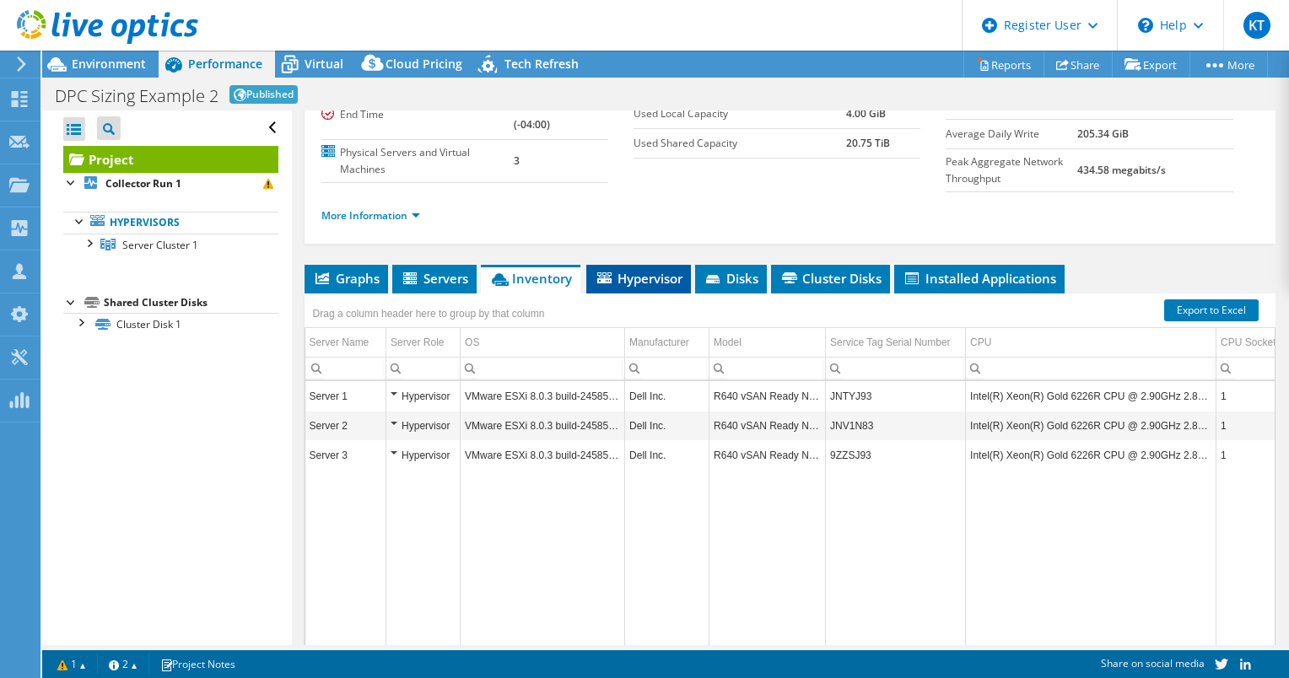
click at [670, 287] on span "Hypervisor" at bounding box center [639, 278] width 88 height 17
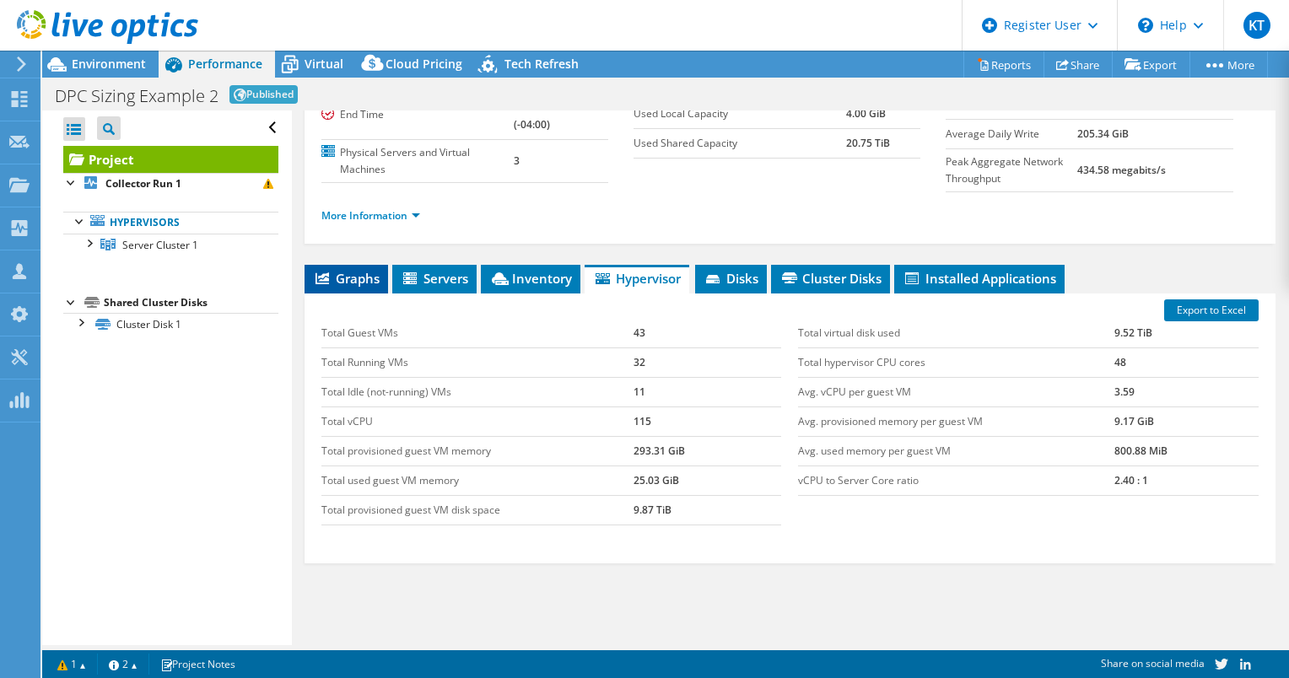
click at [334, 287] on span "Graphs" at bounding box center [346, 278] width 67 height 17
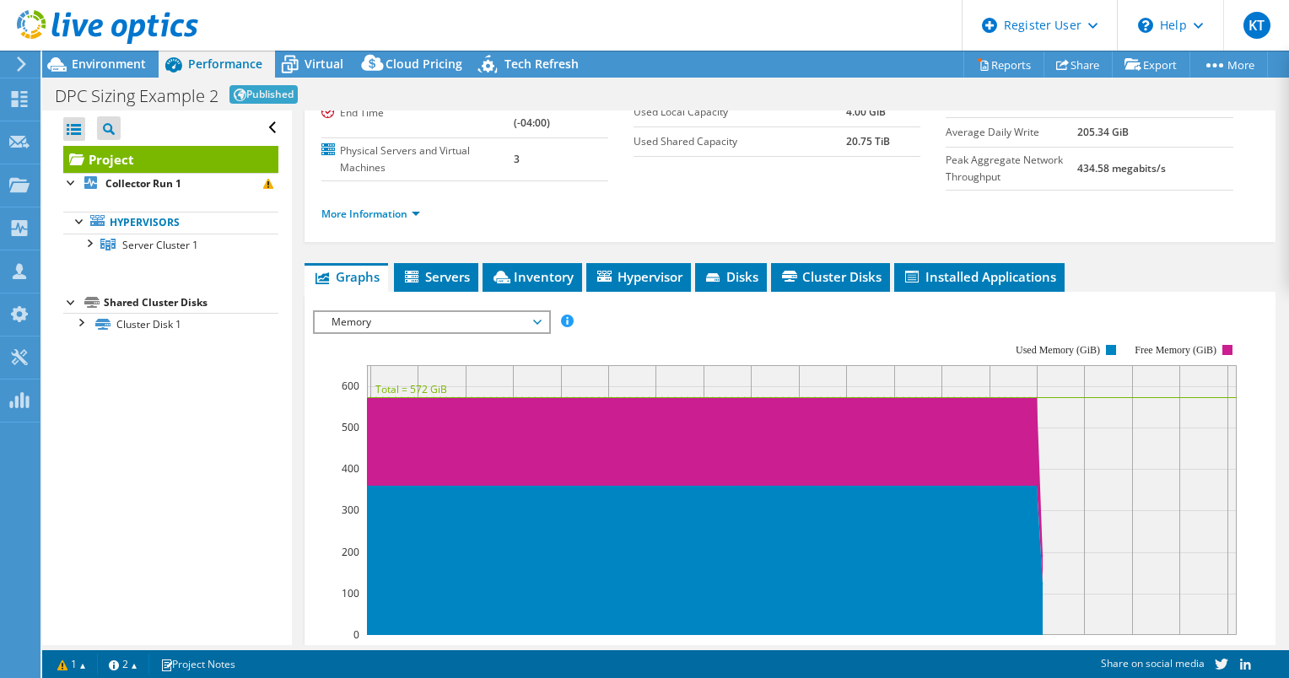
scroll to position [196, 0]
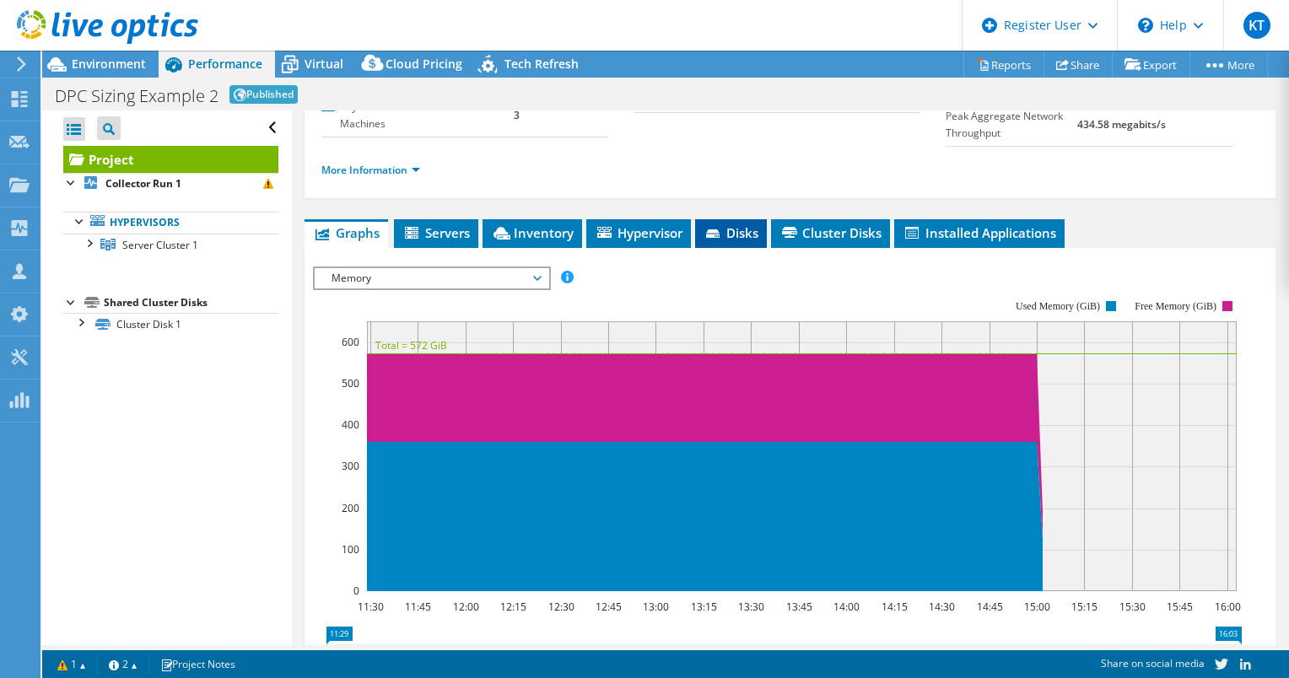
click at [722, 241] on span "Disks" at bounding box center [731, 232] width 55 height 17
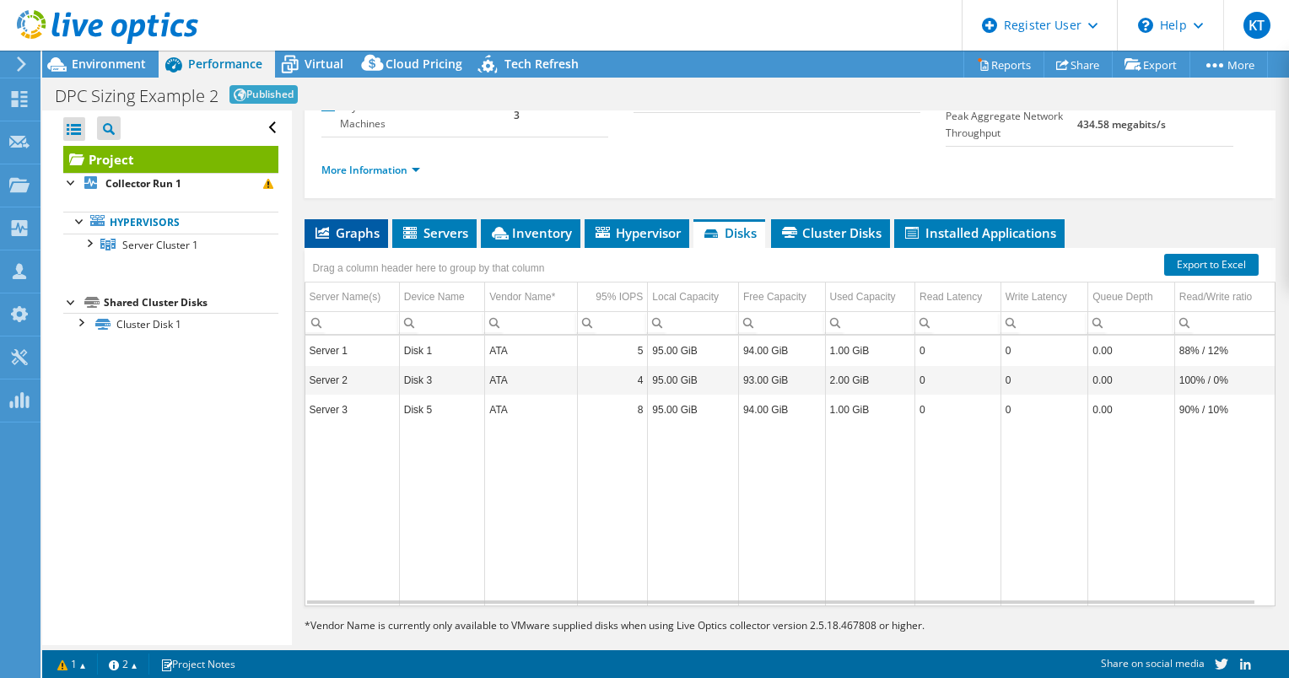
click at [321, 239] on icon at bounding box center [323, 233] width 14 height 12
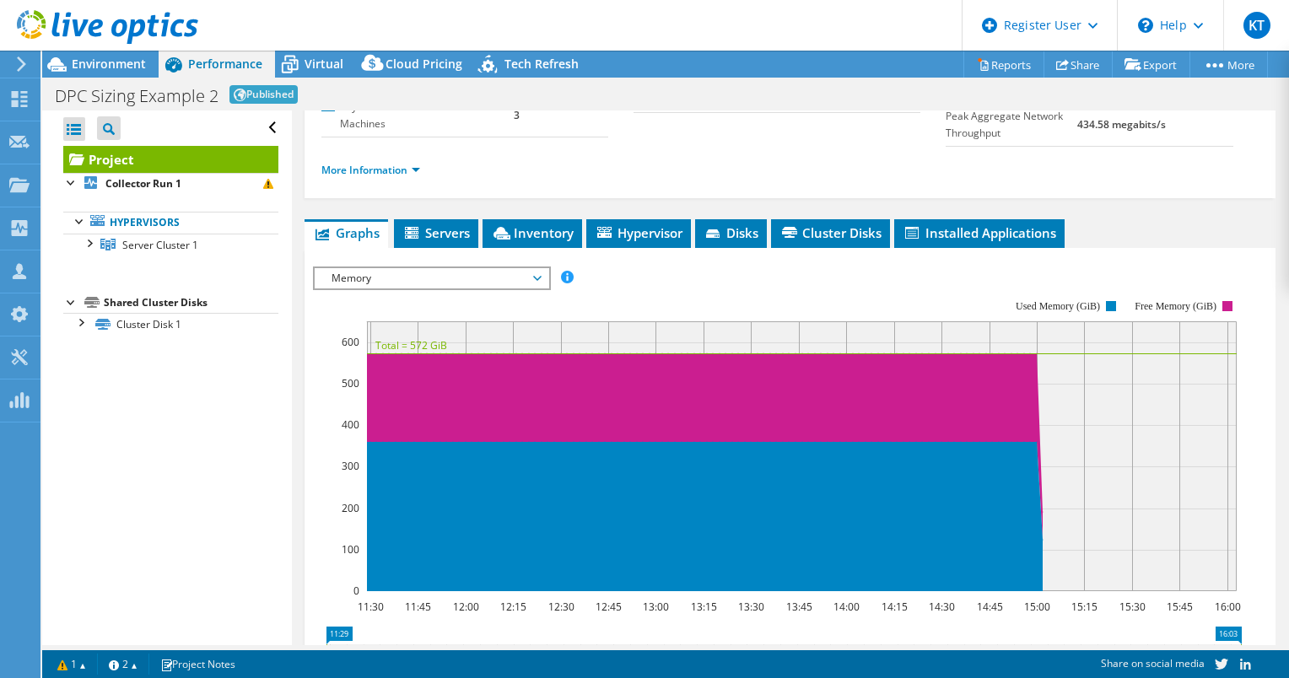
click at [365, 289] on span "Memory" at bounding box center [431, 278] width 217 height 20
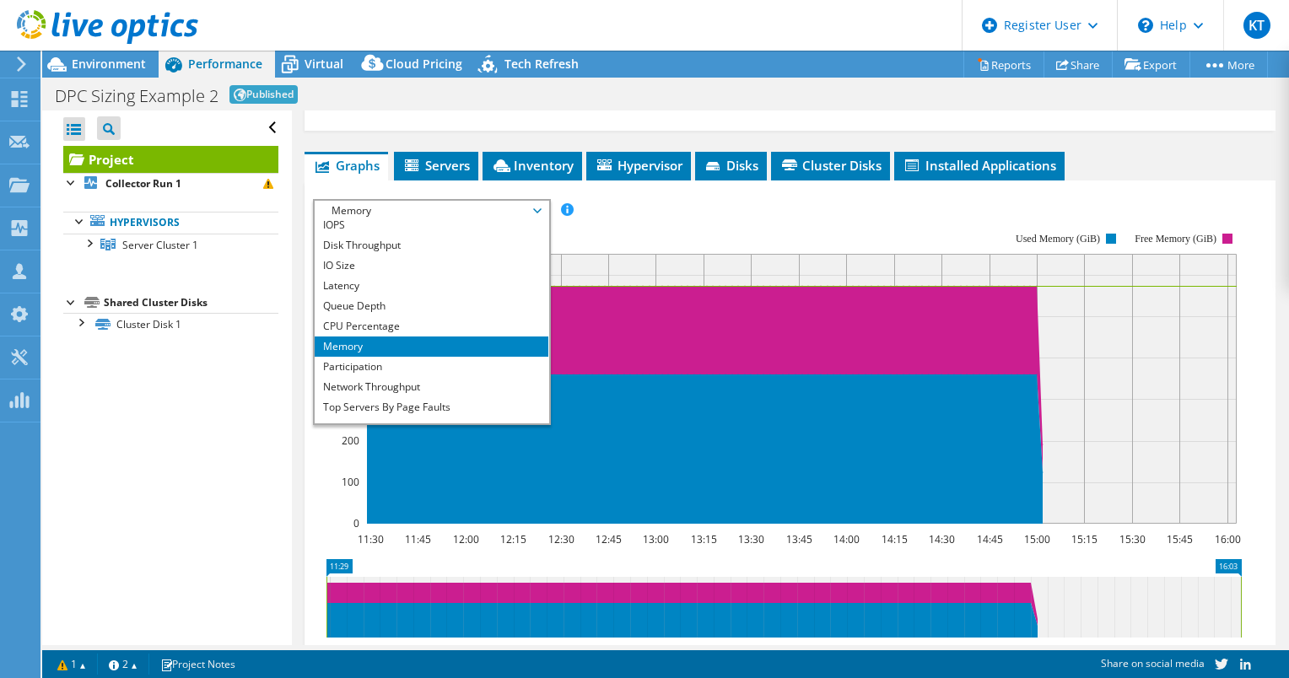
scroll to position [7, 0]
click at [365, 273] on li "IO Size" at bounding box center [432, 265] width 234 height 20
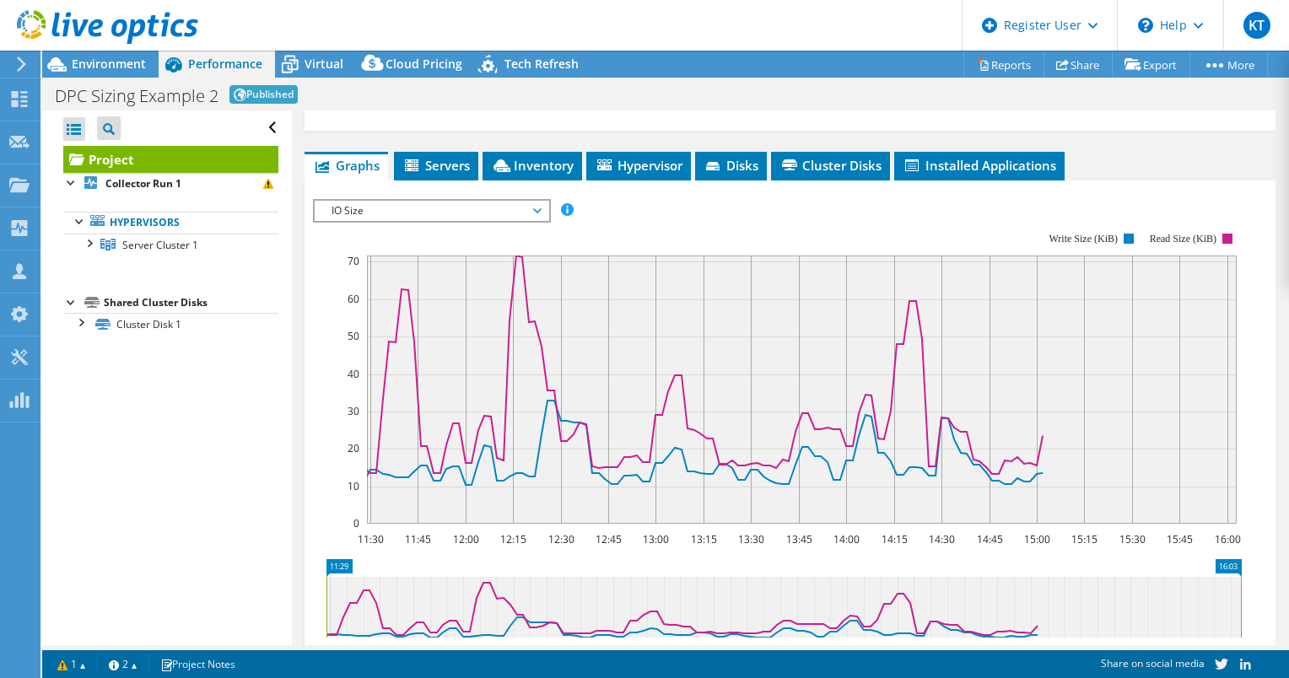
click at [381, 221] on span "IO Size" at bounding box center [431, 211] width 217 height 20
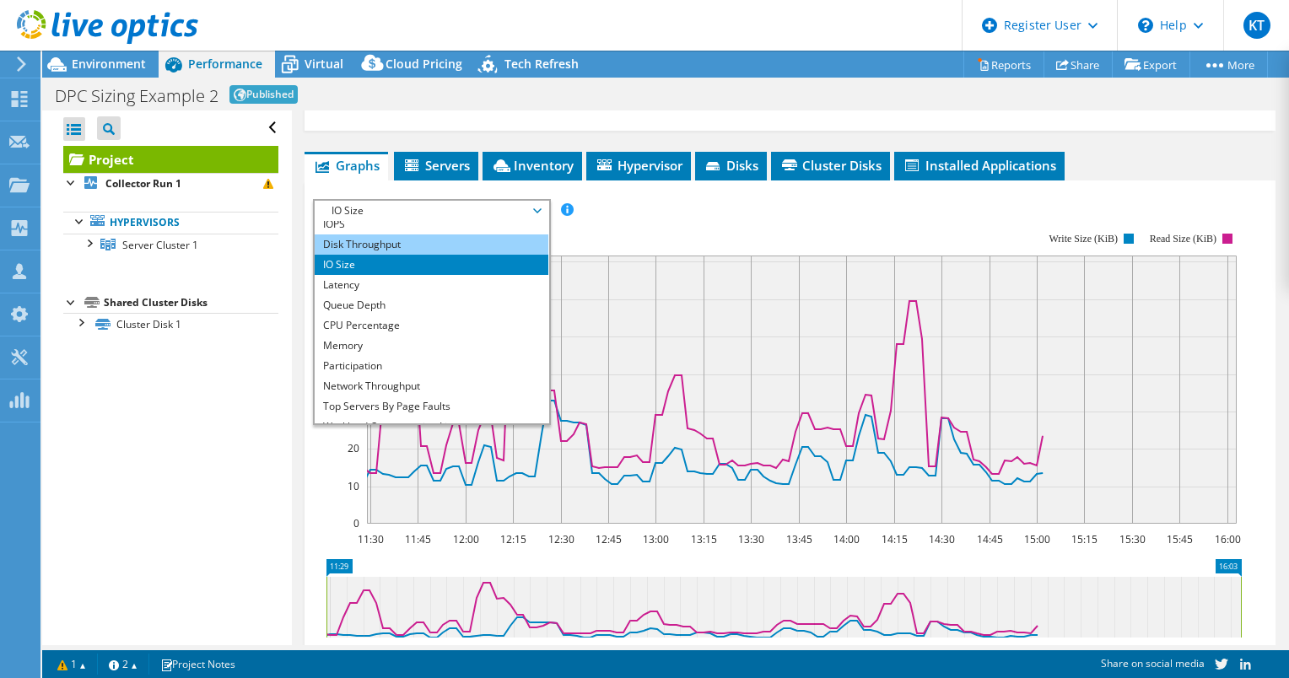
click at [362, 255] on li "Disk Throughput" at bounding box center [432, 245] width 234 height 20
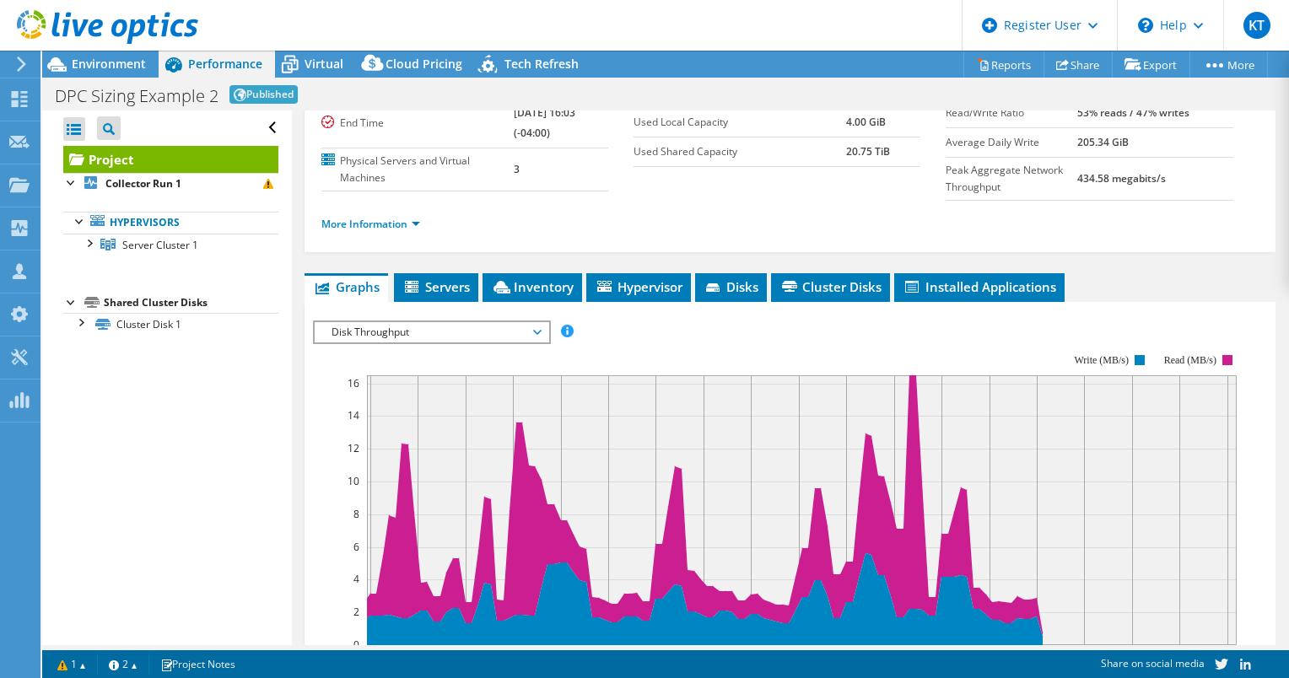
scroll to position [132, 0]
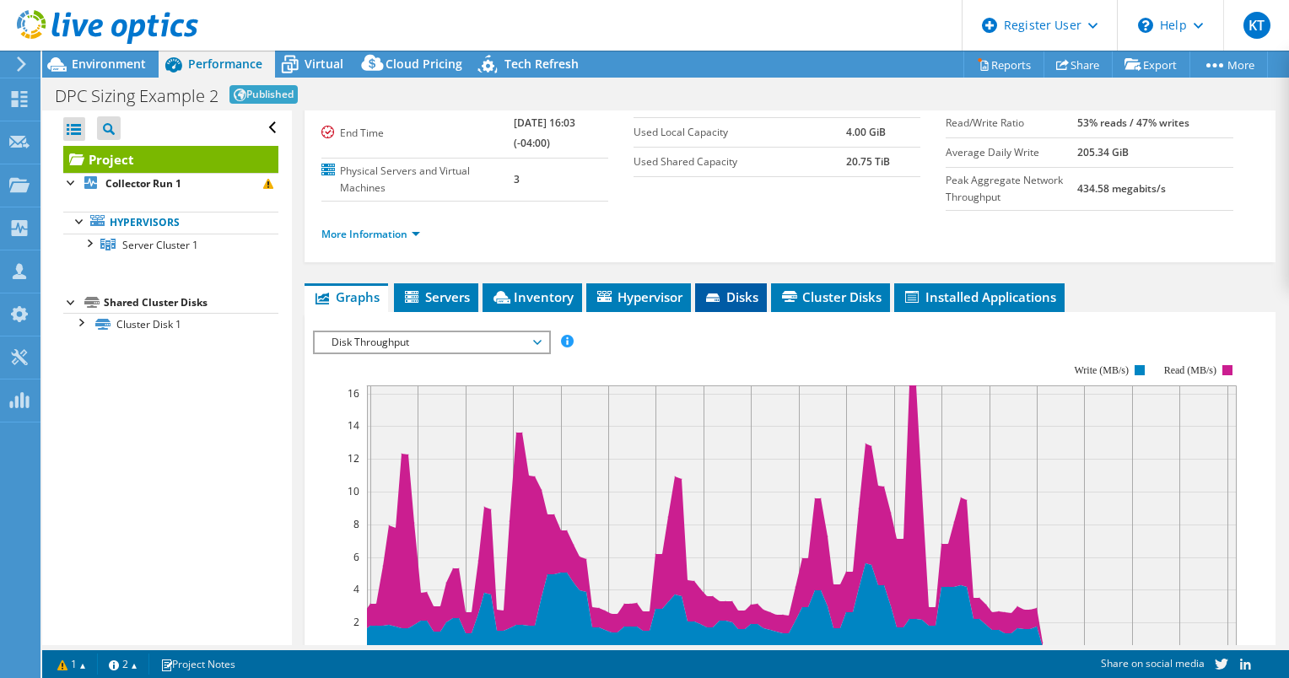
click at [745, 305] on span "Disks" at bounding box center [731, 297] width 55 height 17
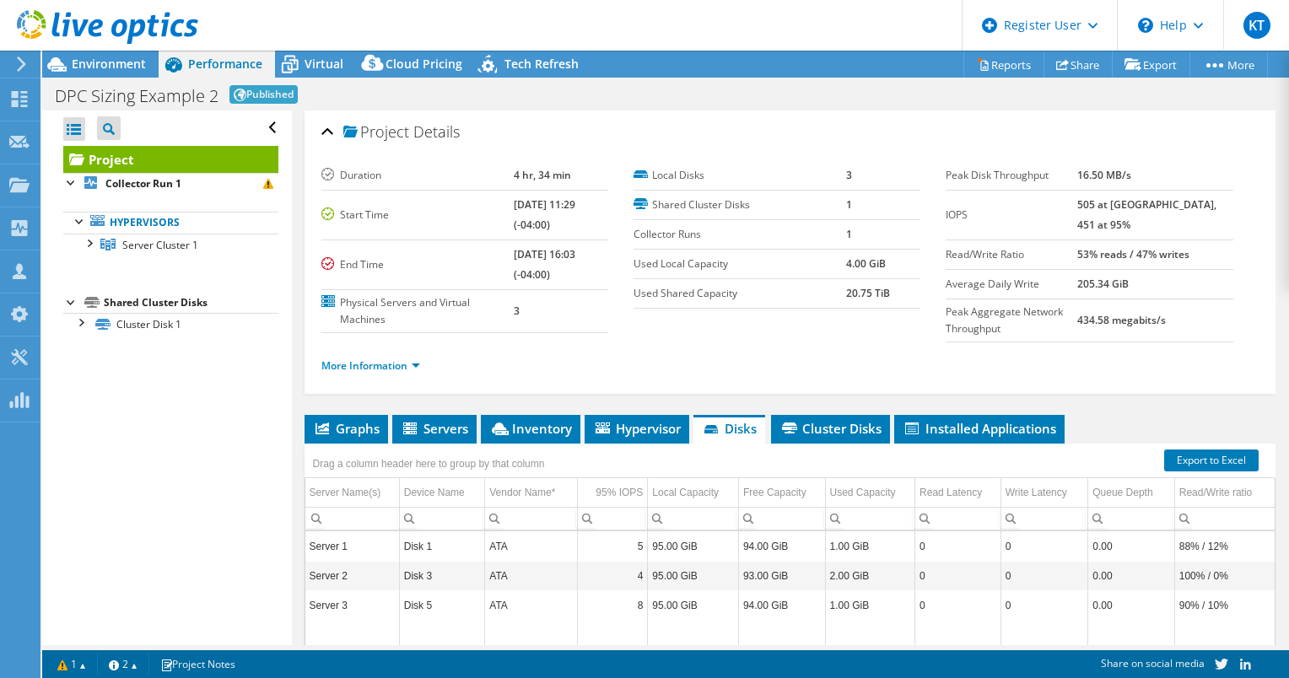
scroll to position [0, 0]
click at [101, 61] on span "Environment" at bounding box center [109, 64] width 74 height 16
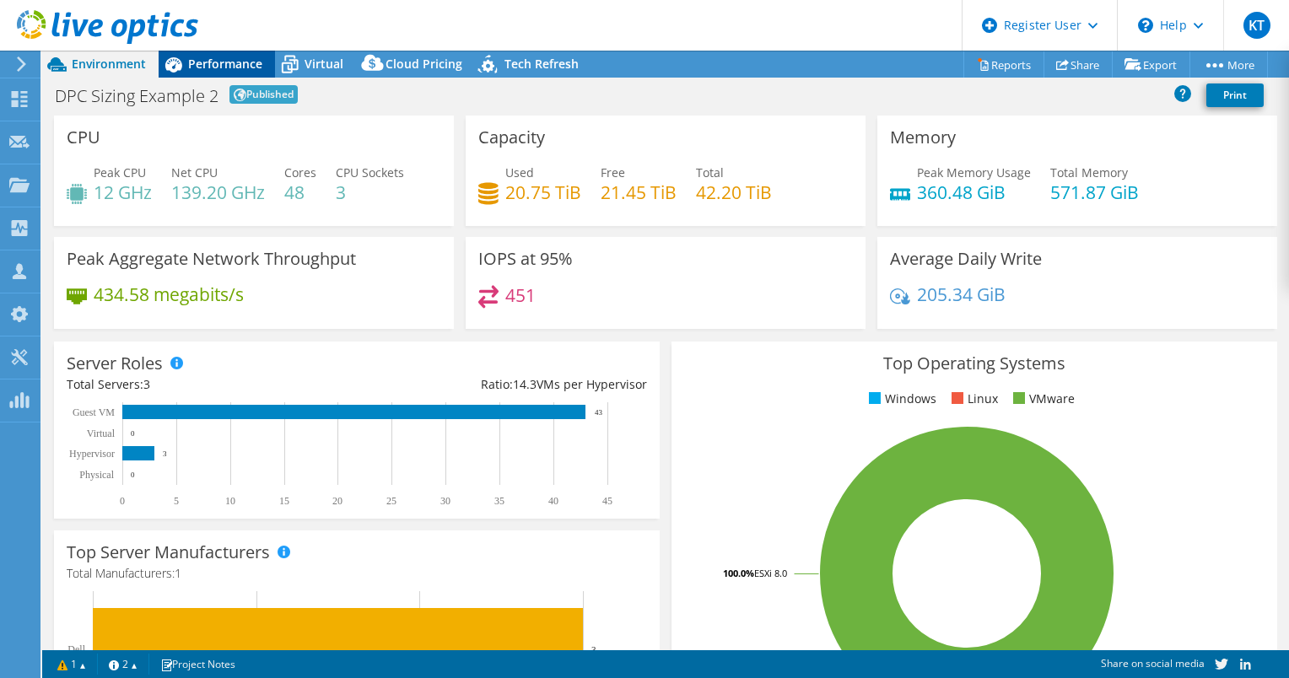
click at [223, 57] on span "Performance" at bounding box center [225, 64] width 74 height 16
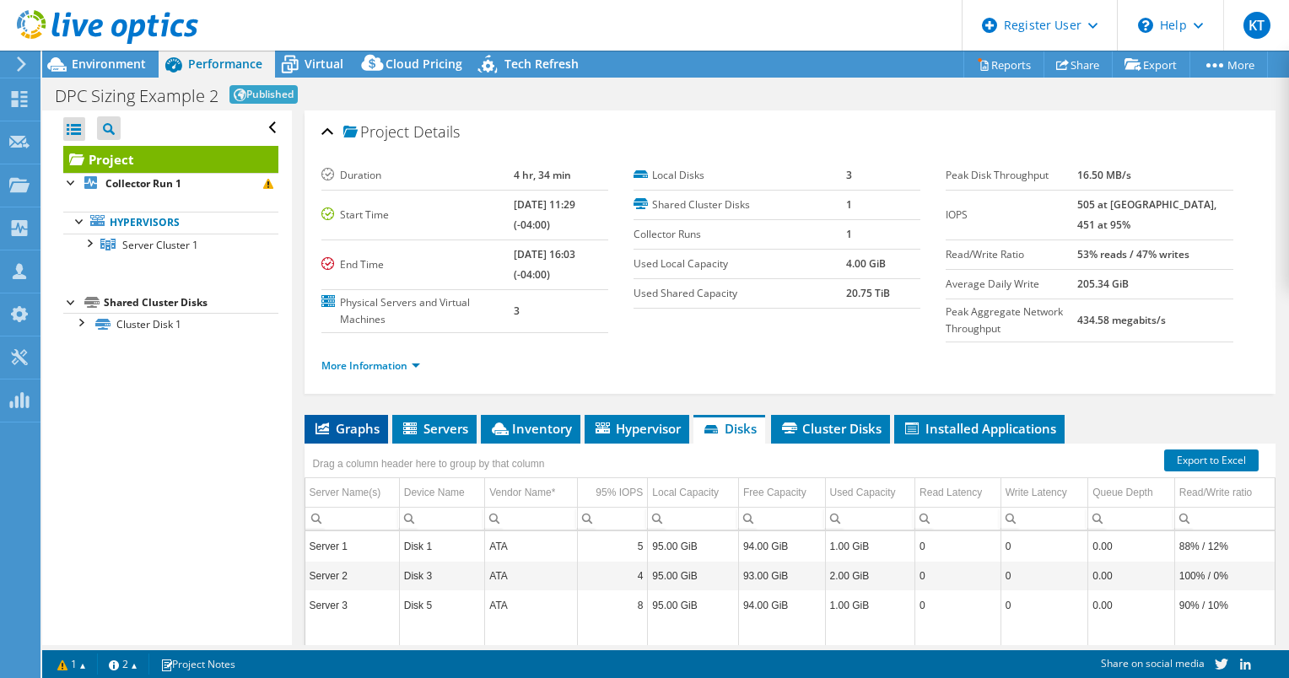
click at [371, 444] on li "Graphs" at bounding box center [347, 429] width 84 height 29
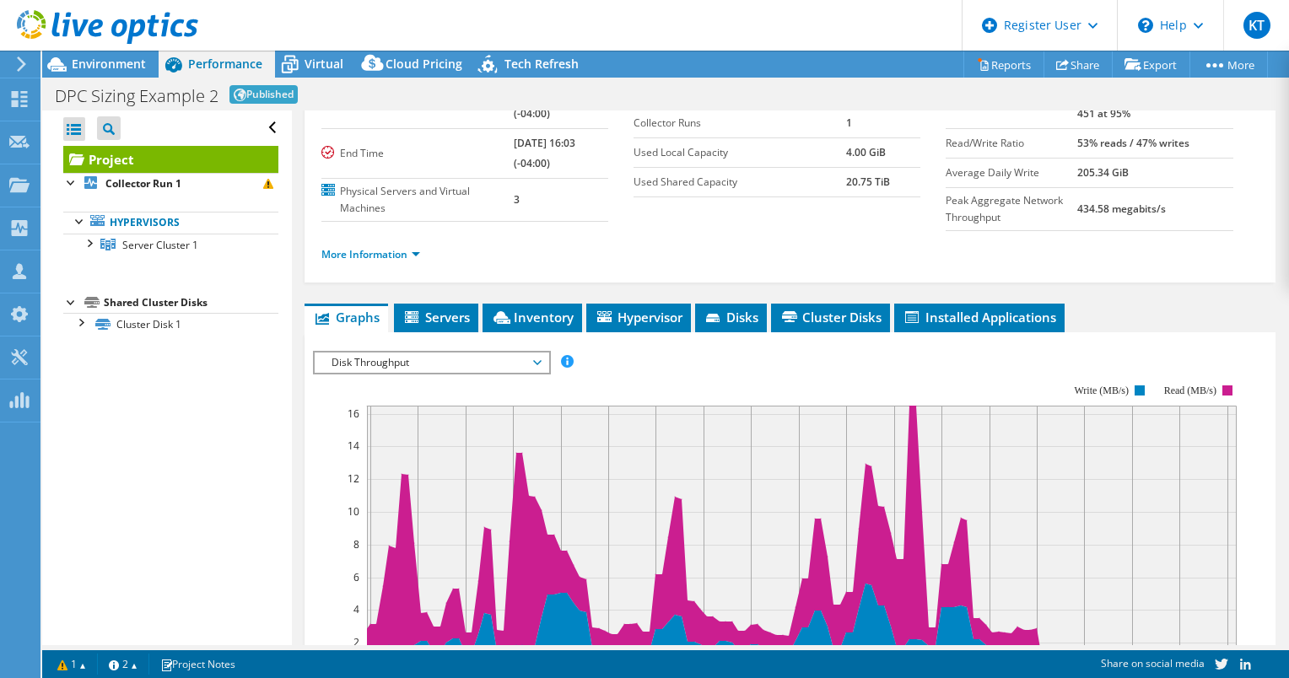
scroll to position [181, 0]
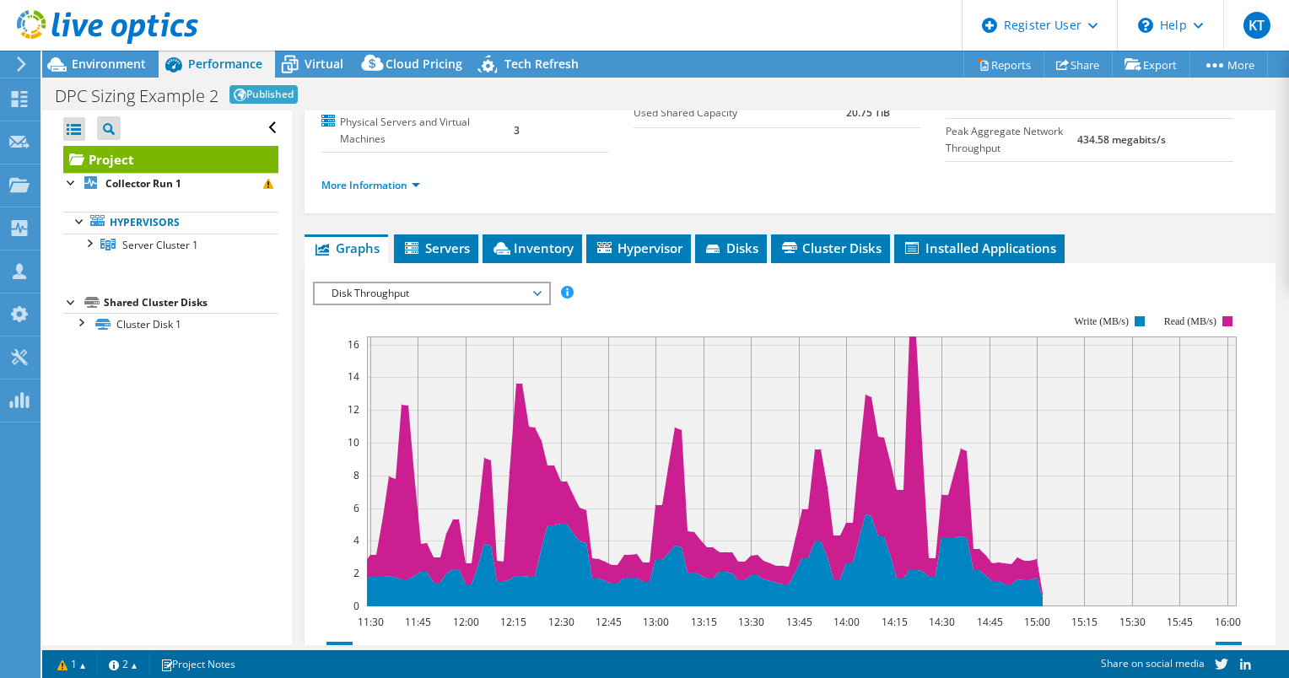
click at [429, 304] on span "Disk Throughput" at bounding box center [431, 294] width 217 height 20
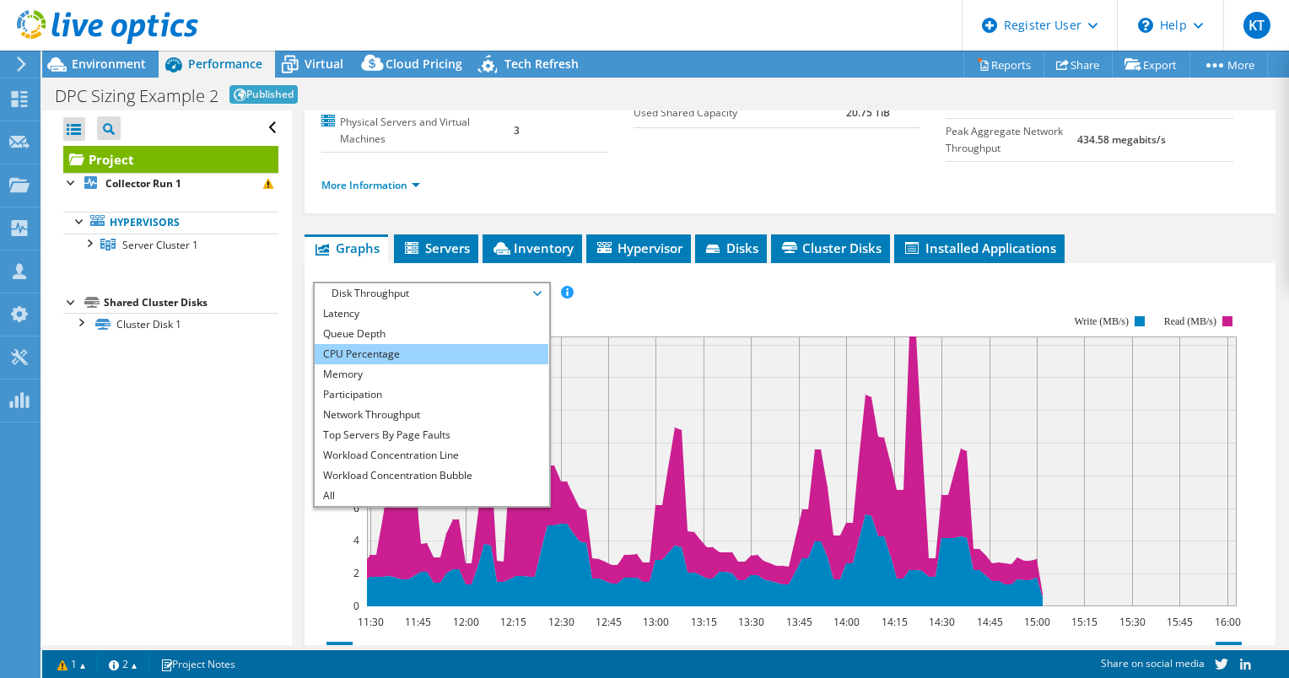
scroll to position [0, 0]
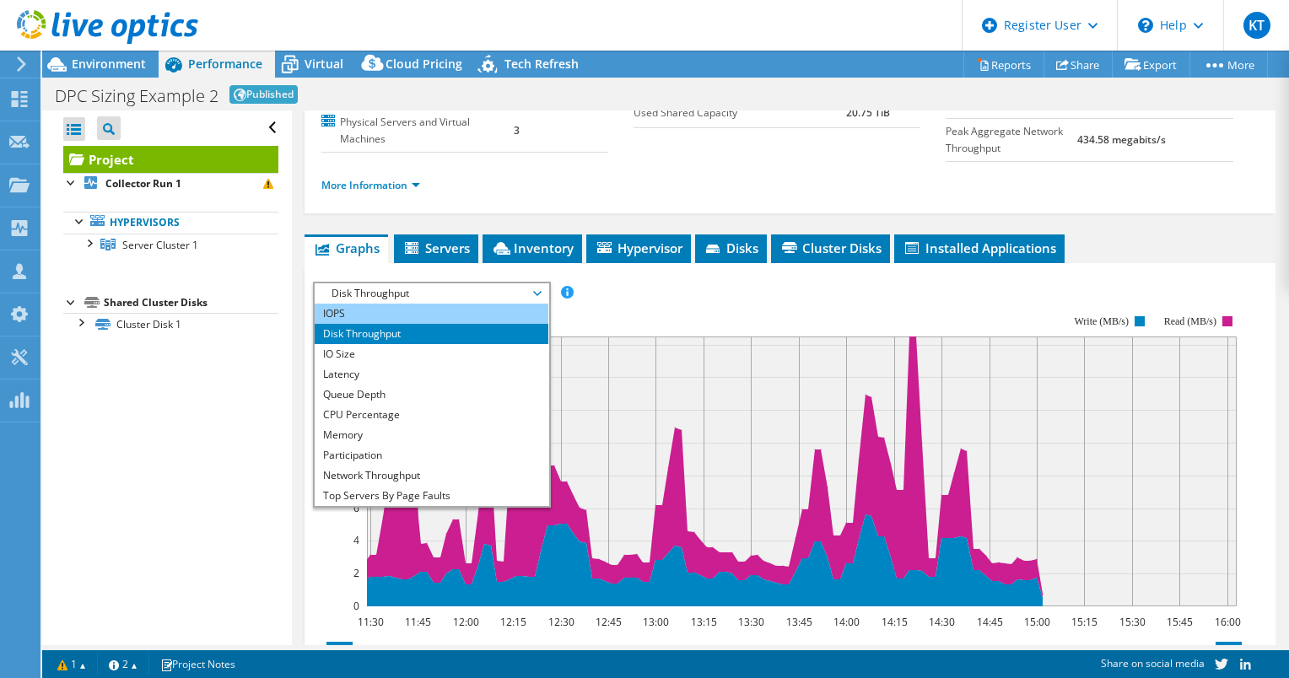
click at [351, 324] on li "IOPS" at bounding box center [432, 314] width 234 height 20
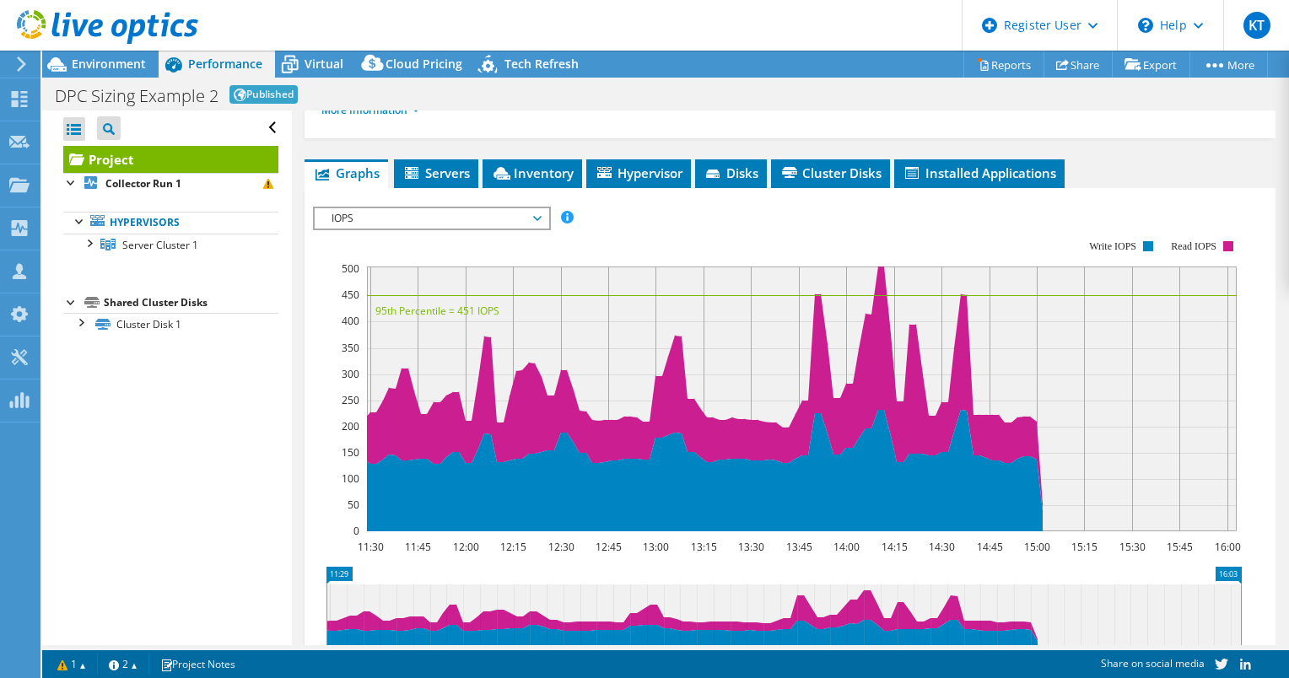
scroll to position [242, 0]
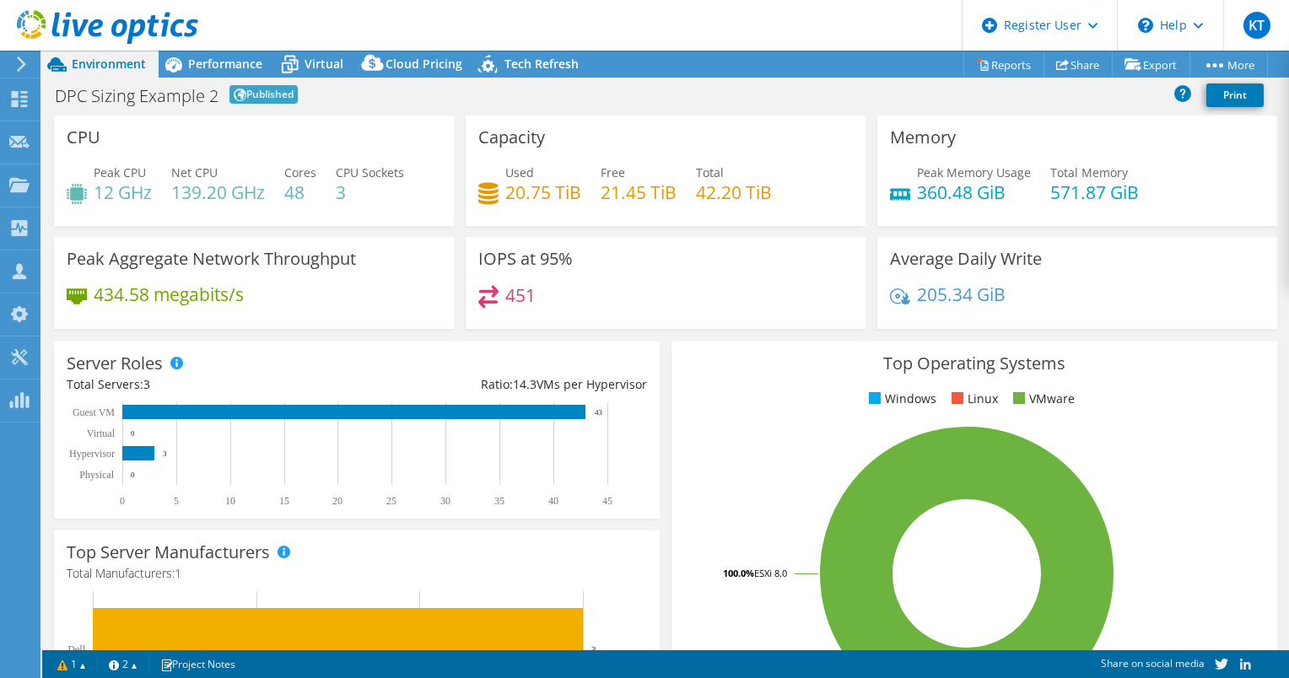
select select "EUFrankfurt"
select select "EUR"
